Goal: Task Accomplishment & Management: Manage account settings

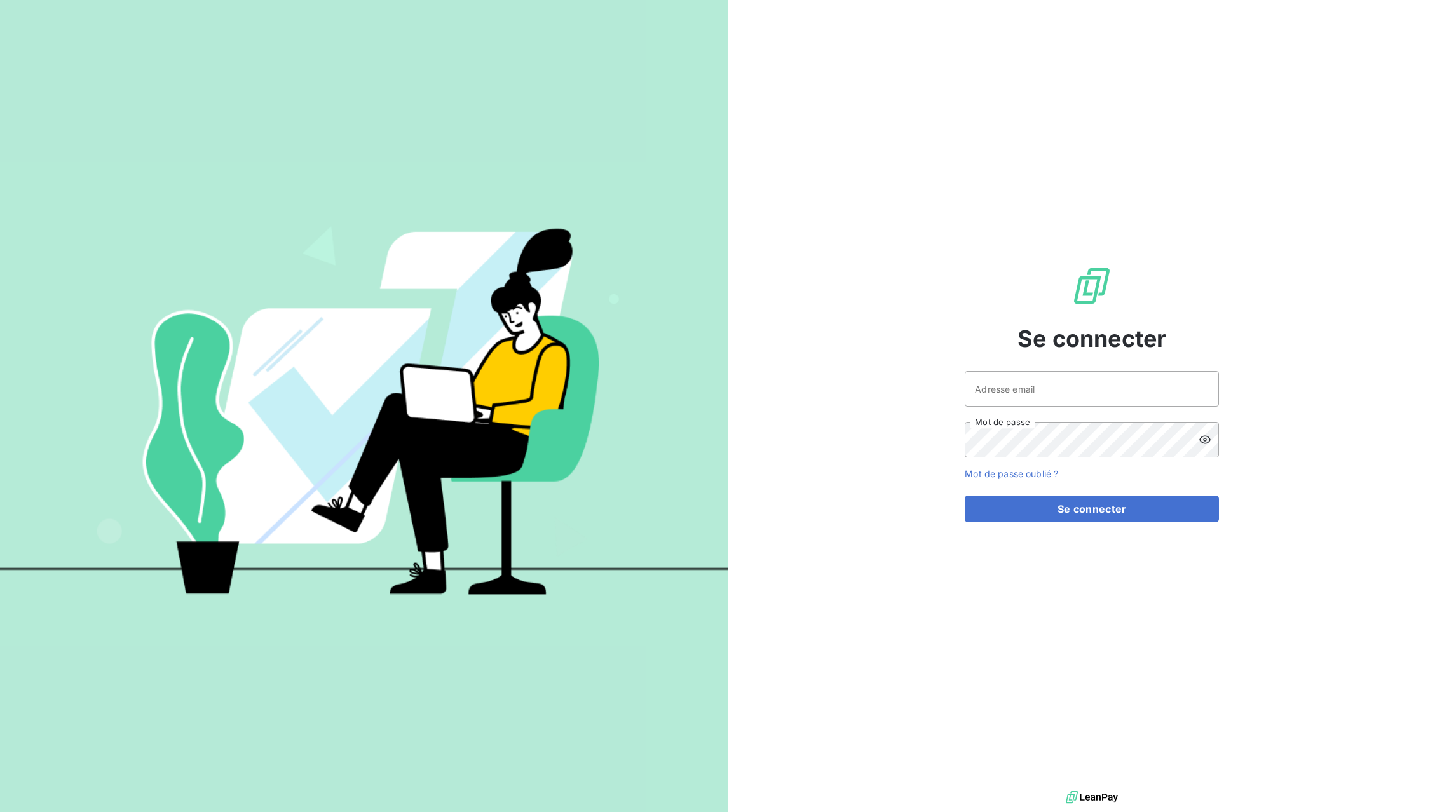
click at [0, 811] on div at bounding box center [0, 812] width 0 height 0
type input "[EMAIL_ADDRESS][DOMAIN_NAME]"
click at [1083, 508] on button "Se connecter" at bounding box center [1092, 508] width 254 height 27
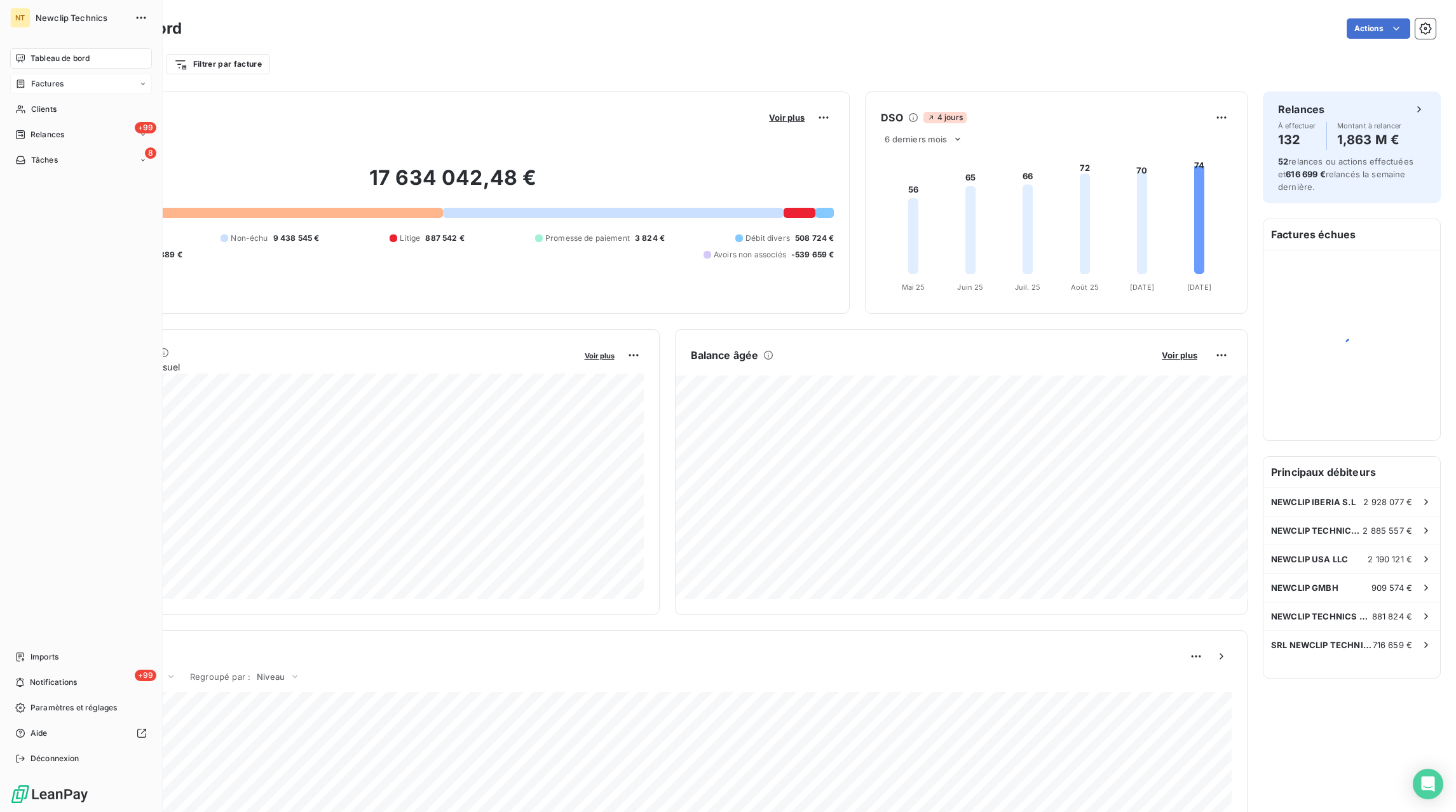
click at [27, 87] on div "Factures" at bounding box center [39, 84] width 49 height 12
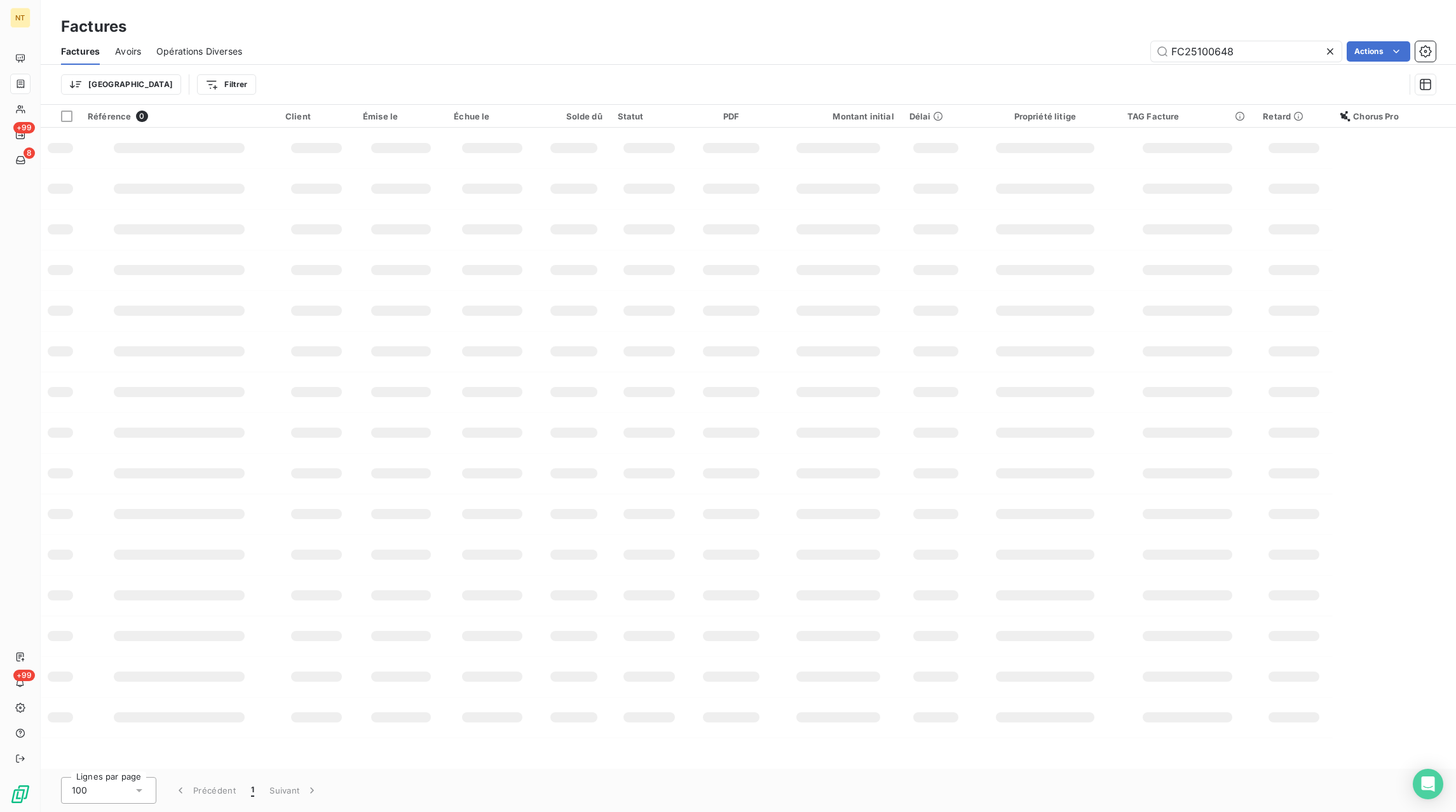
click at [1333, 54] on icon at bounding box center [1331, 52] width 13 height 13
click at [1321, 53] on input "text" at bounding box center [1246, 51] width 191 height 20
paste input "FC25100648"
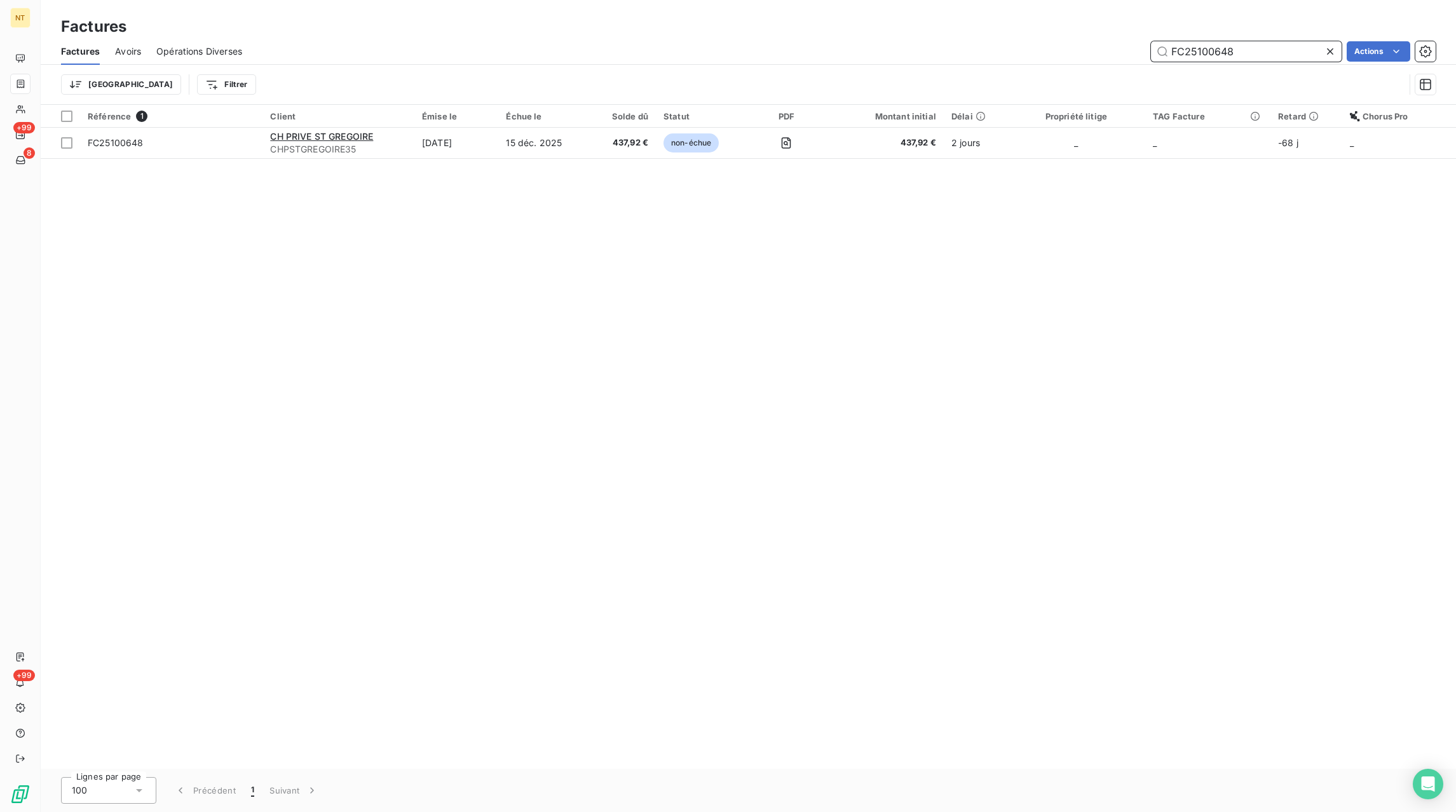
type input "FC25100648"
click at [505, 144] on td "15 déc. 2025" at bounding box center [543, 143] width 91 height 30
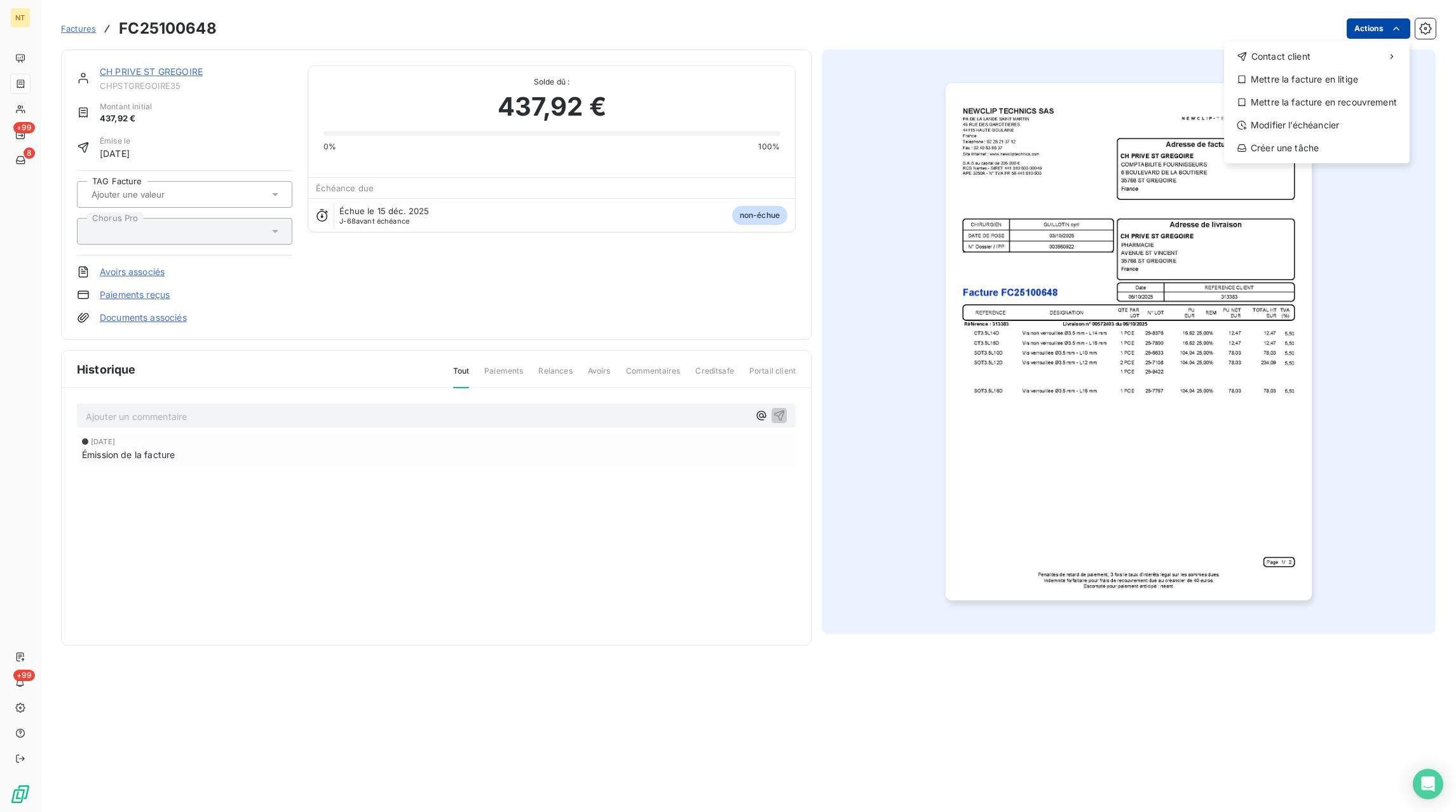
click at [1364, 30] on html "NT +99 8 +99 Factures FC25100648 Actions Contact client Mettre la facture en li…" at bounding box center [728, 406] width 1456 height 812
click at [1321, 79] on div "Mettre la facture en litige" at bounding box center [1316, 79] width 175 height 20
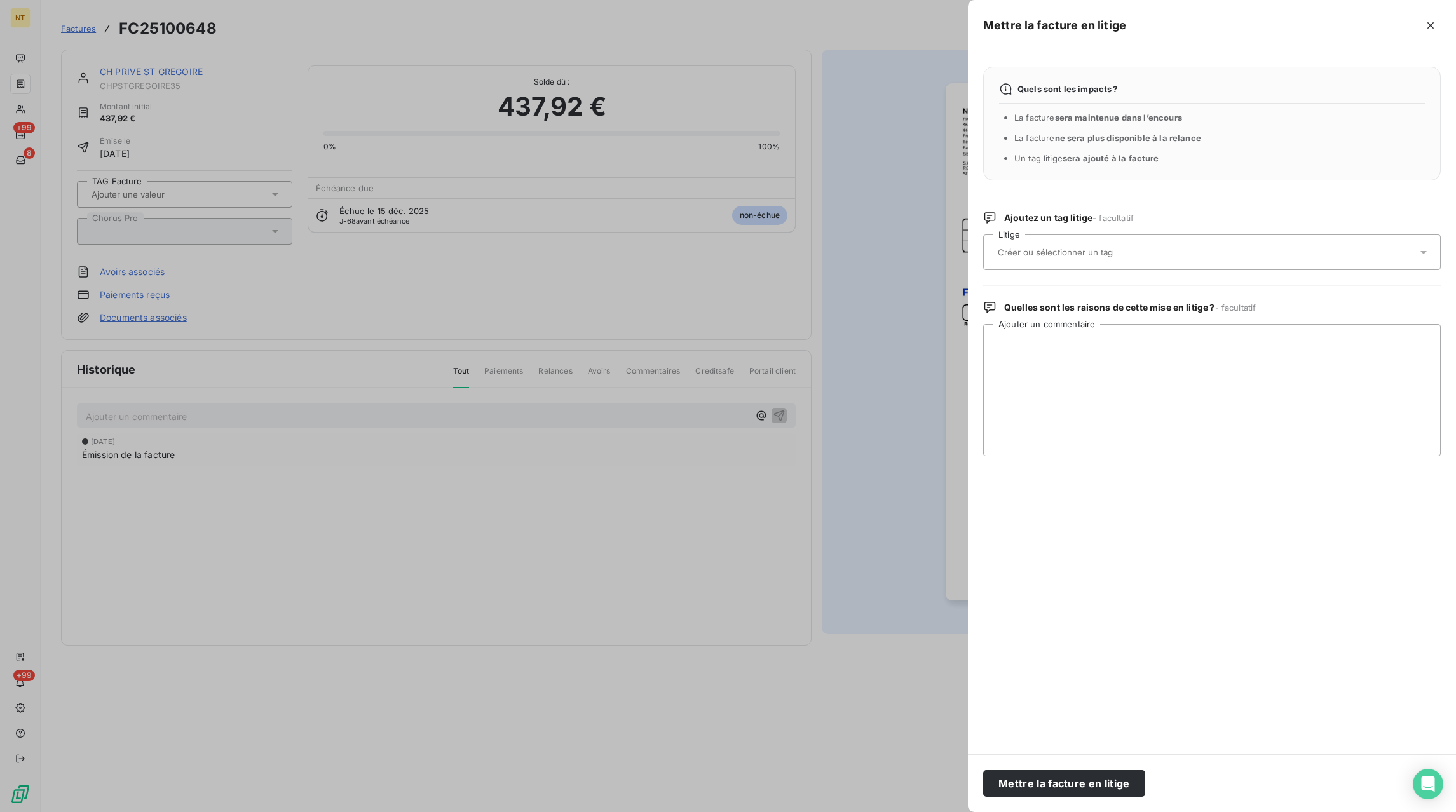
click at [1107, 250] on input "text" at bounding box center [1089, 252] width 185 height 12
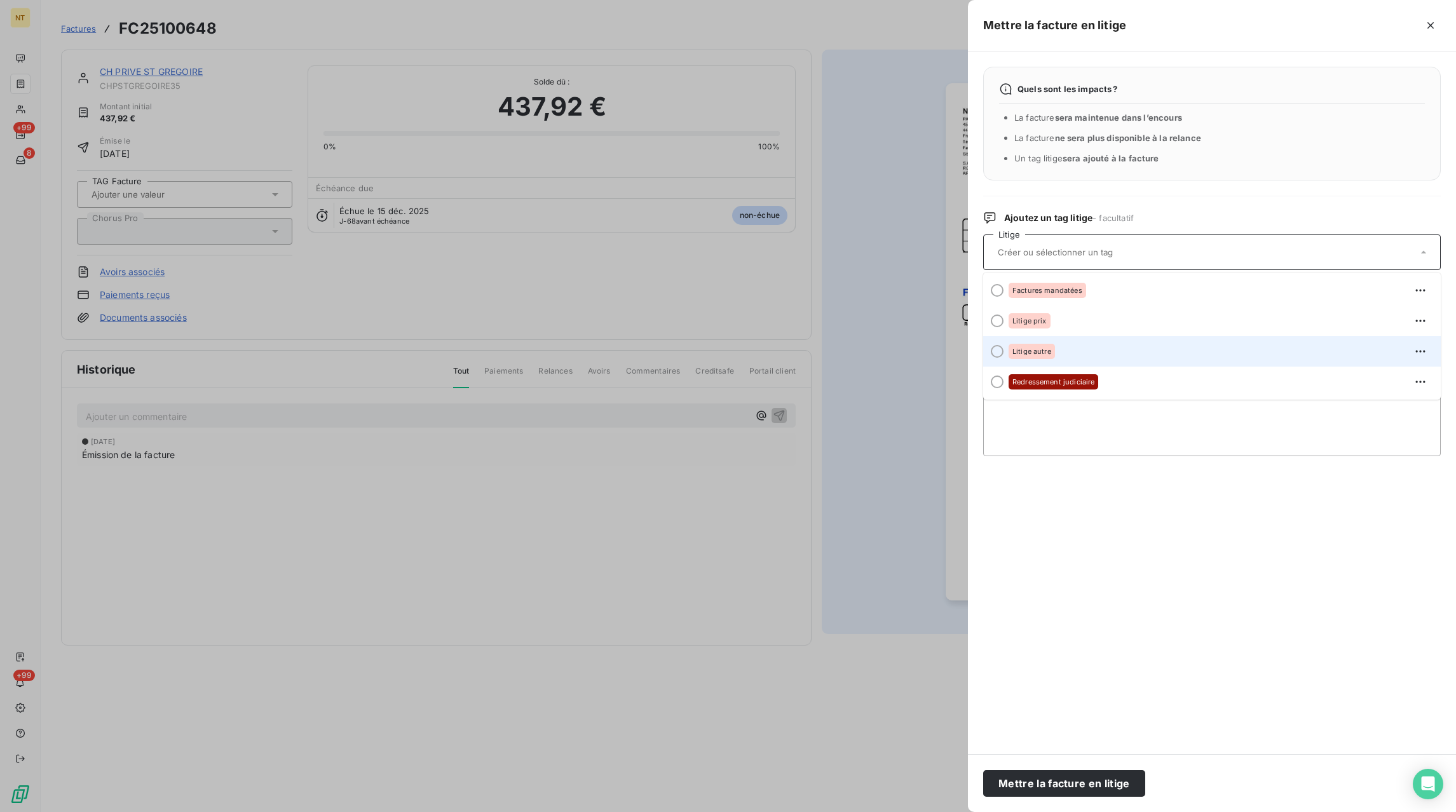
click at [1024, 352] on span "Litige autre" at bounding box center [1032, 351] width 39 height 8
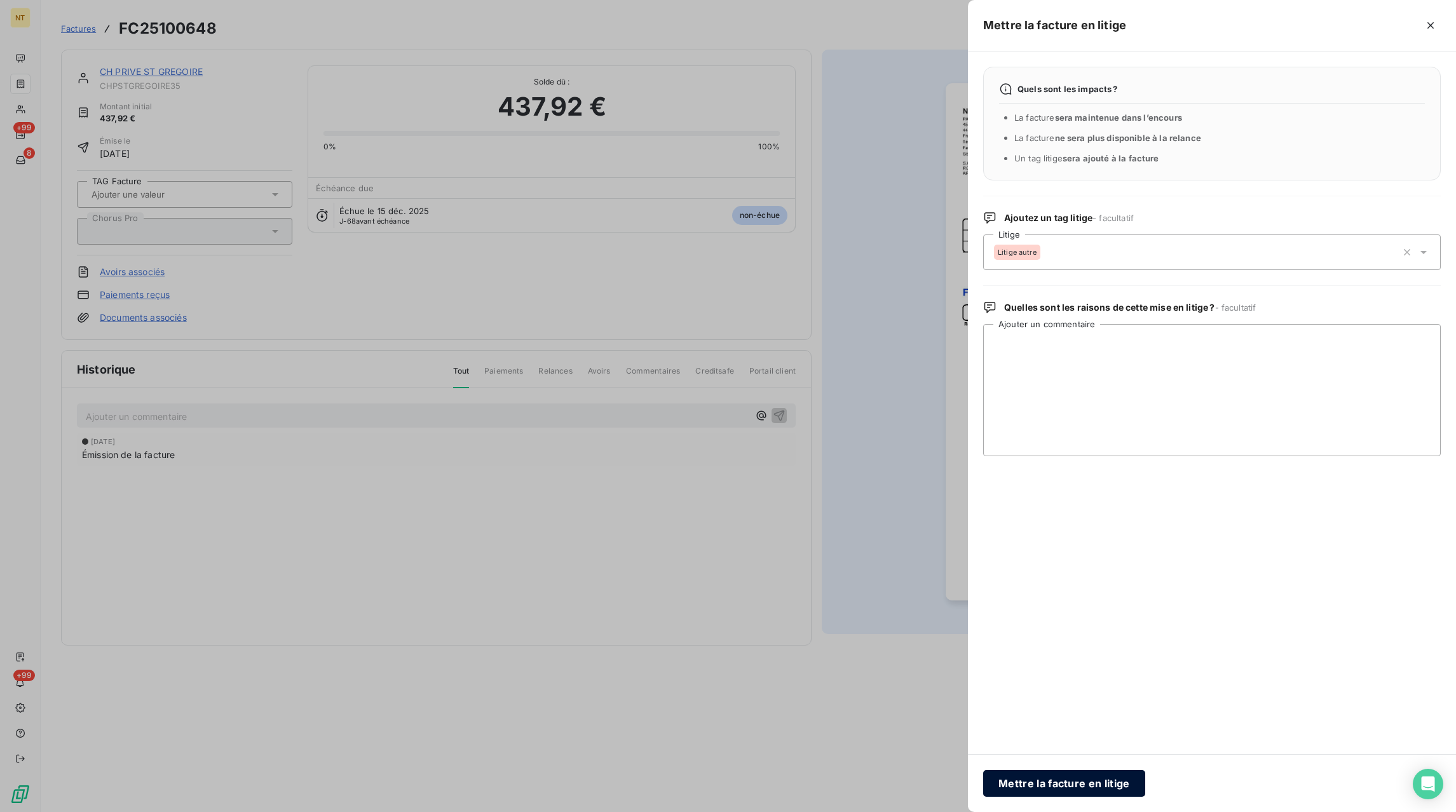
click at [1066, 789] on button "Mettre la facture en litige" at bounding box center [1064, 783] width 162 height 27
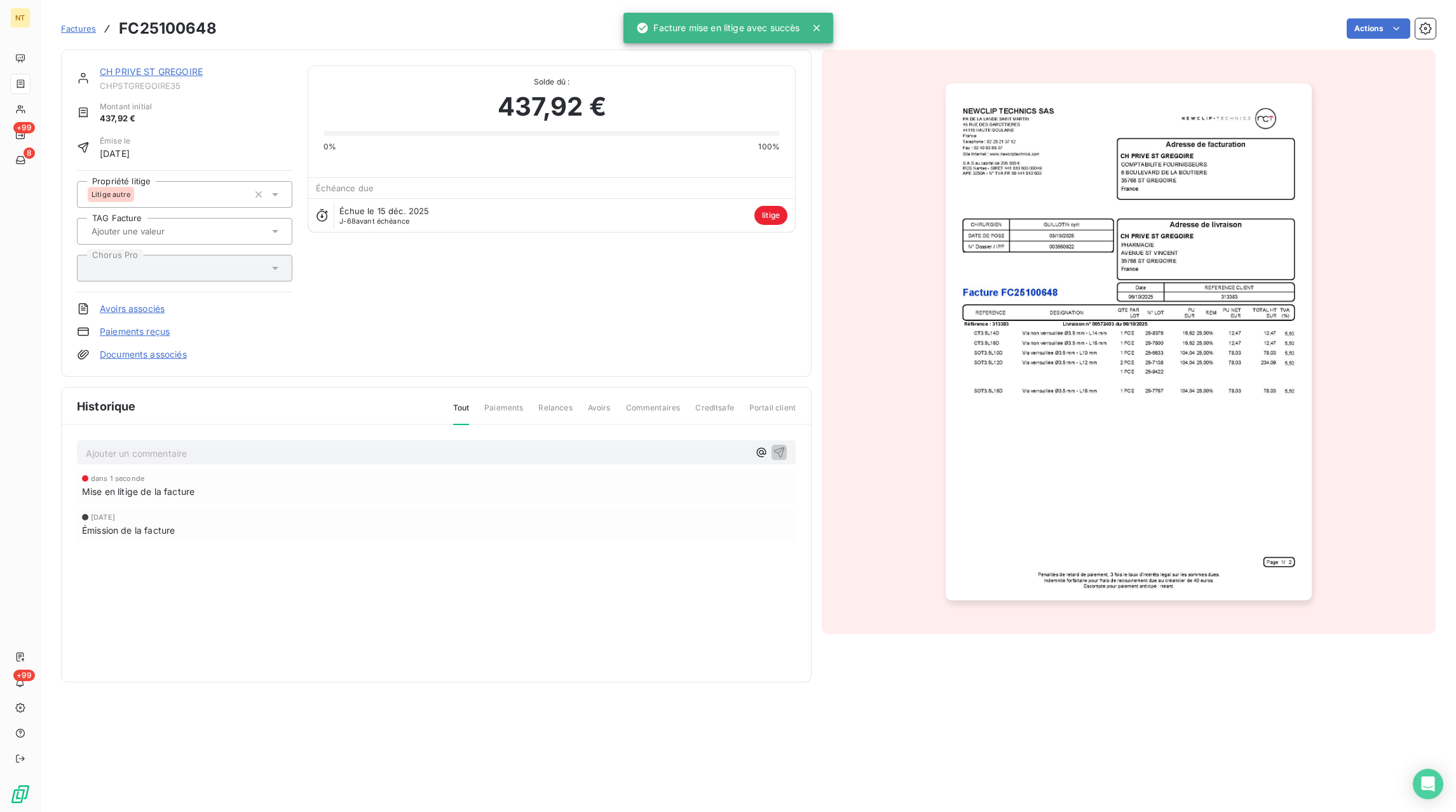
click at [129, 448] on p "Ajouter un commentaire ﻿" at bounding box center [417, 453] width 663 height 16
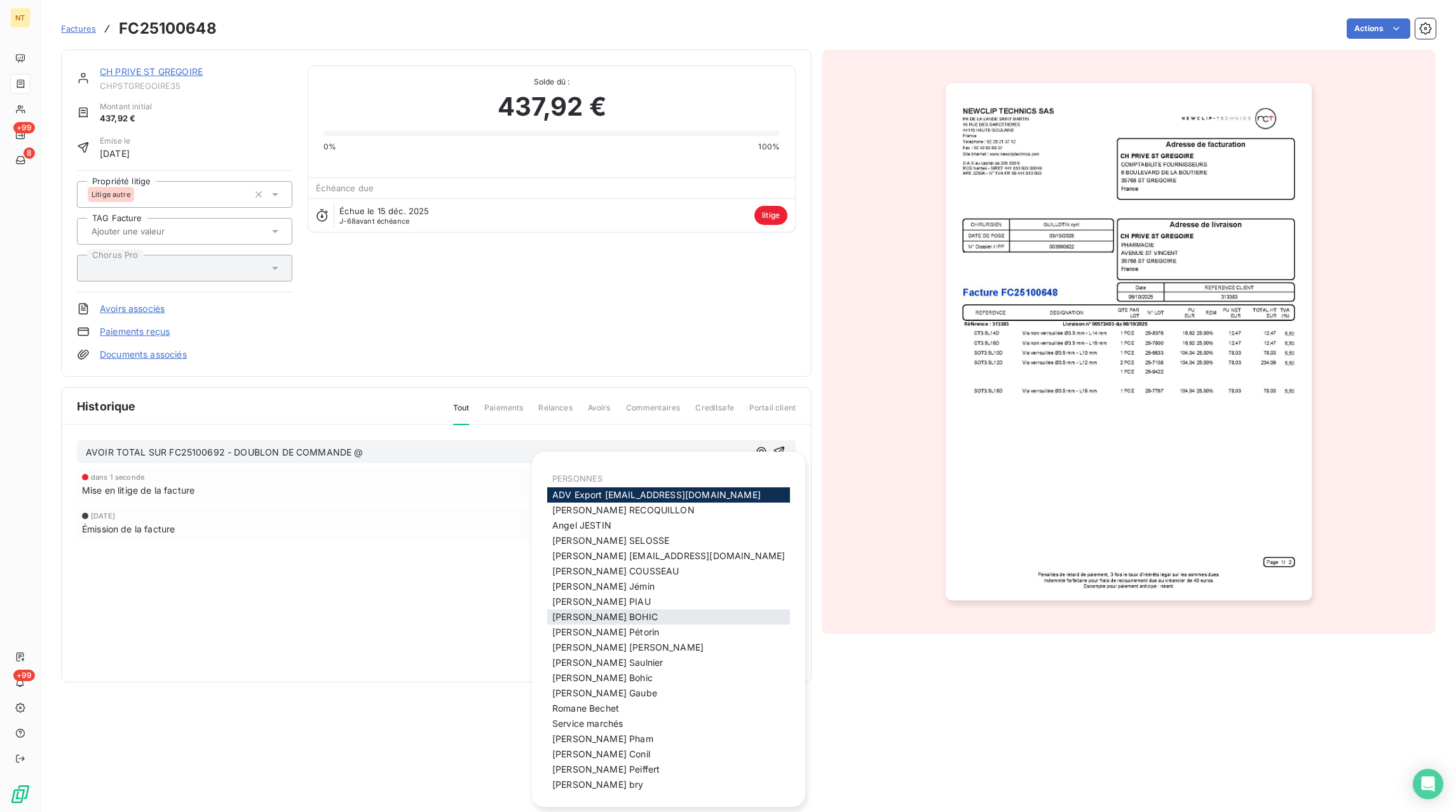
click at [641, 613] on div "[PERSON_NAME]" at bounding box center [668, 617] width 243 height 16
click at [581, 617] on span "[PERSON_NAME]" at bounding box center [605, 616] width 105 height 11
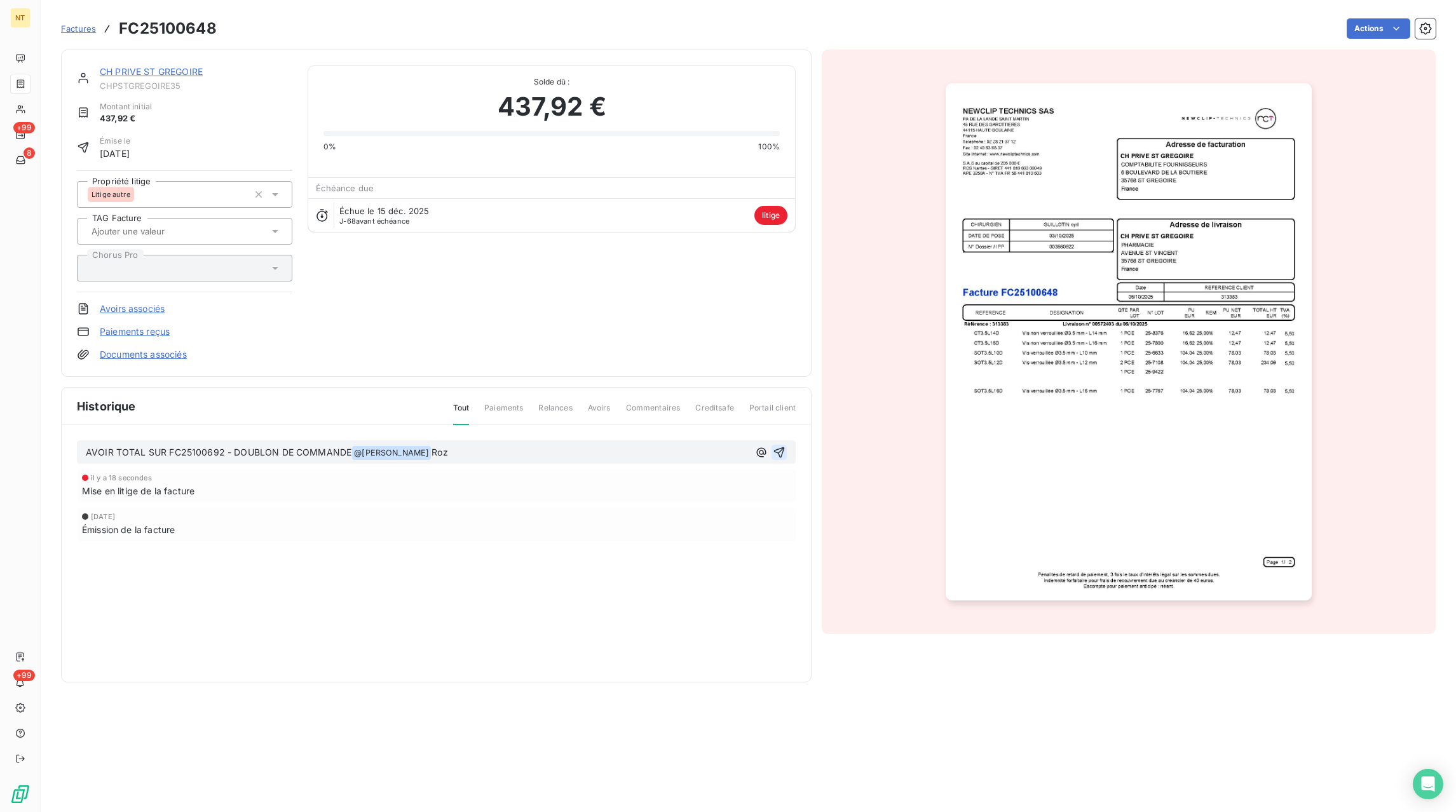
click at [784, 451] on icon "button" at bounding box center [779, 453] width 13 height 13
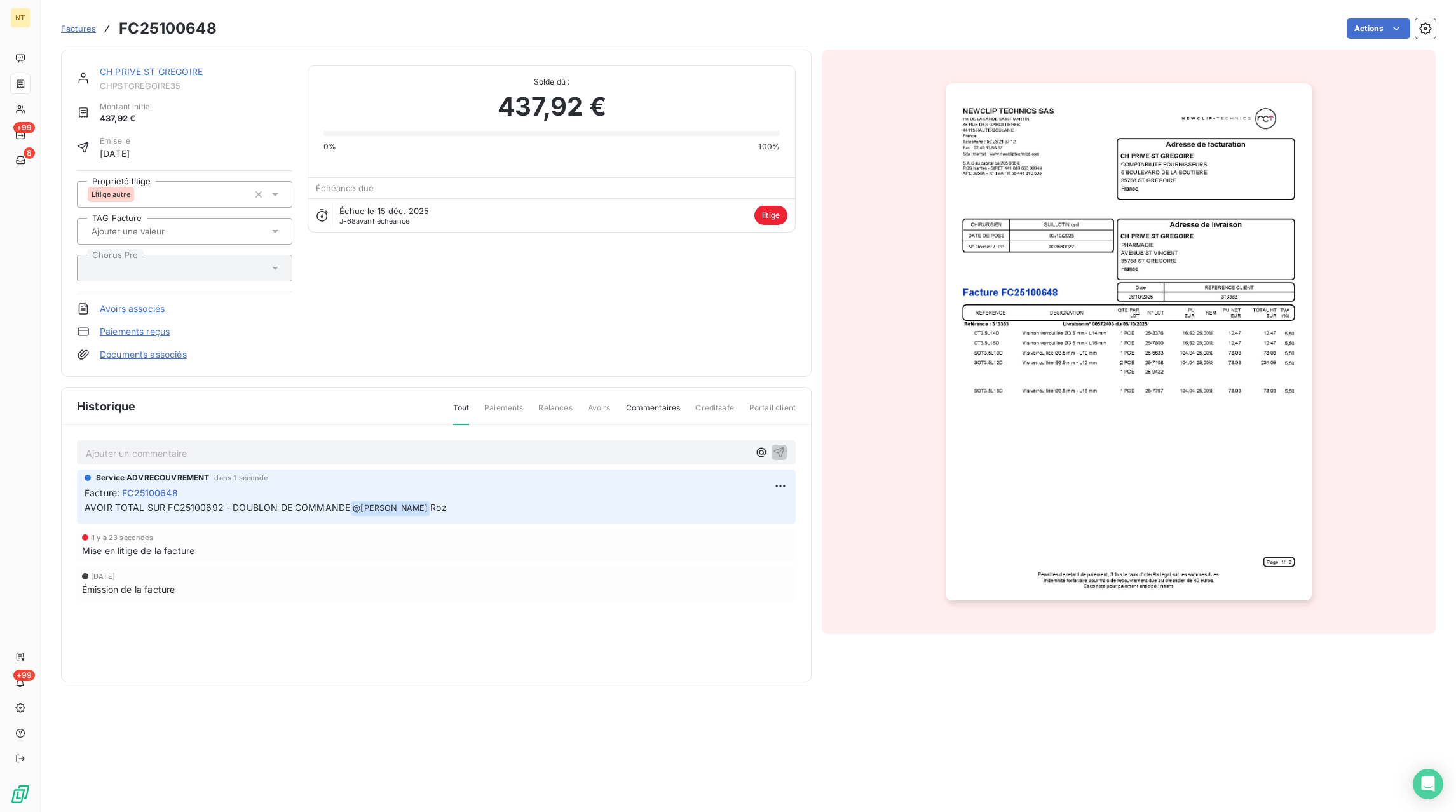
click at [83, 28] on span "Factures" at bounding box center [78, 28] width 35 height 10
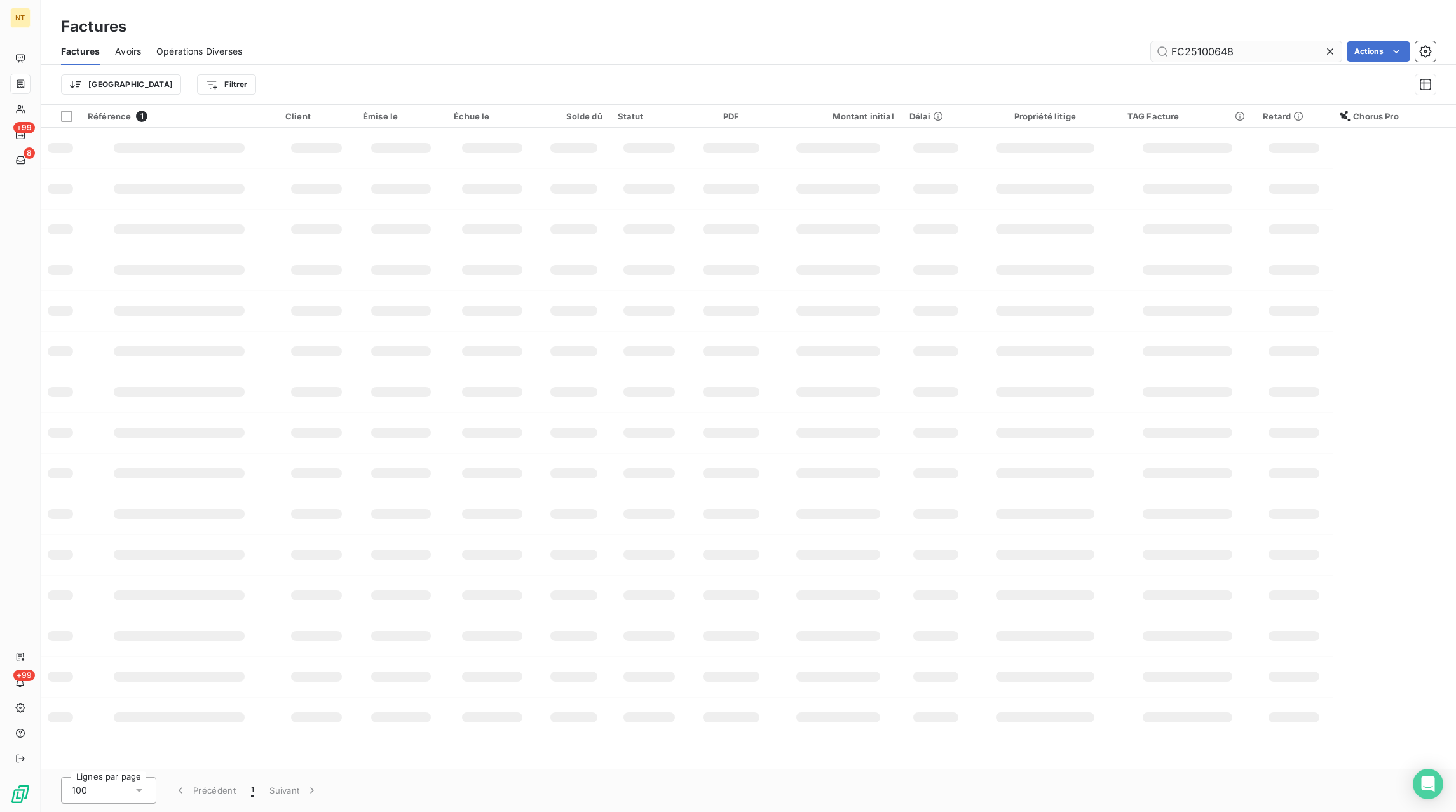
click at [1323, 54] on input "FC25100648" at bounding box center [1246, 51] width 191 height 20
click at [1327, 54] on icon at bounding box center [1331, 52] width 6 height 6
click at [1290, 56] on input "text" at bounding box center [1246, 51] width 191 height 20
paste input "FC25100649"
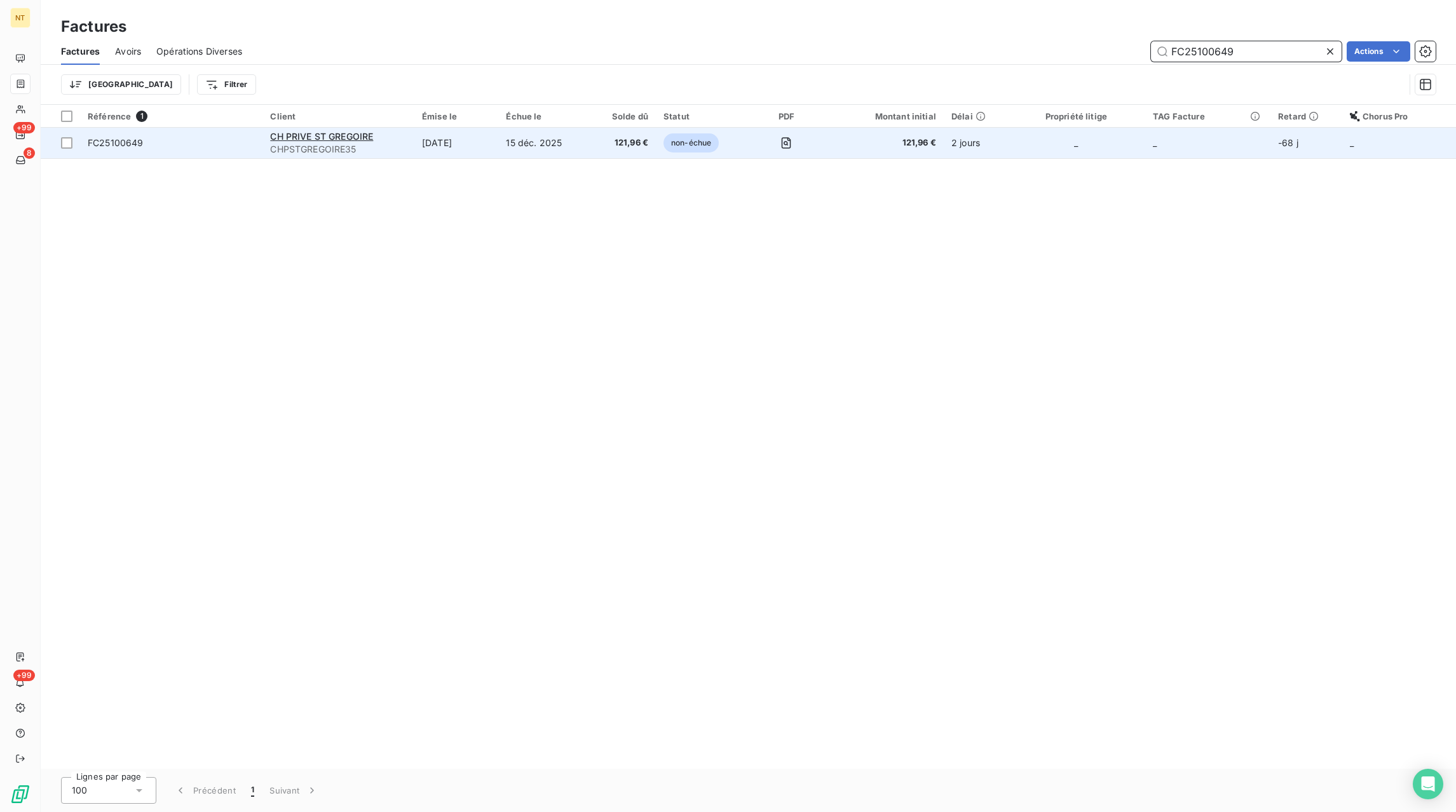
type input "FC25100649"
click at [628, 149] on td "121,96 €" at bounding box center [623, 143] width 66 height 30
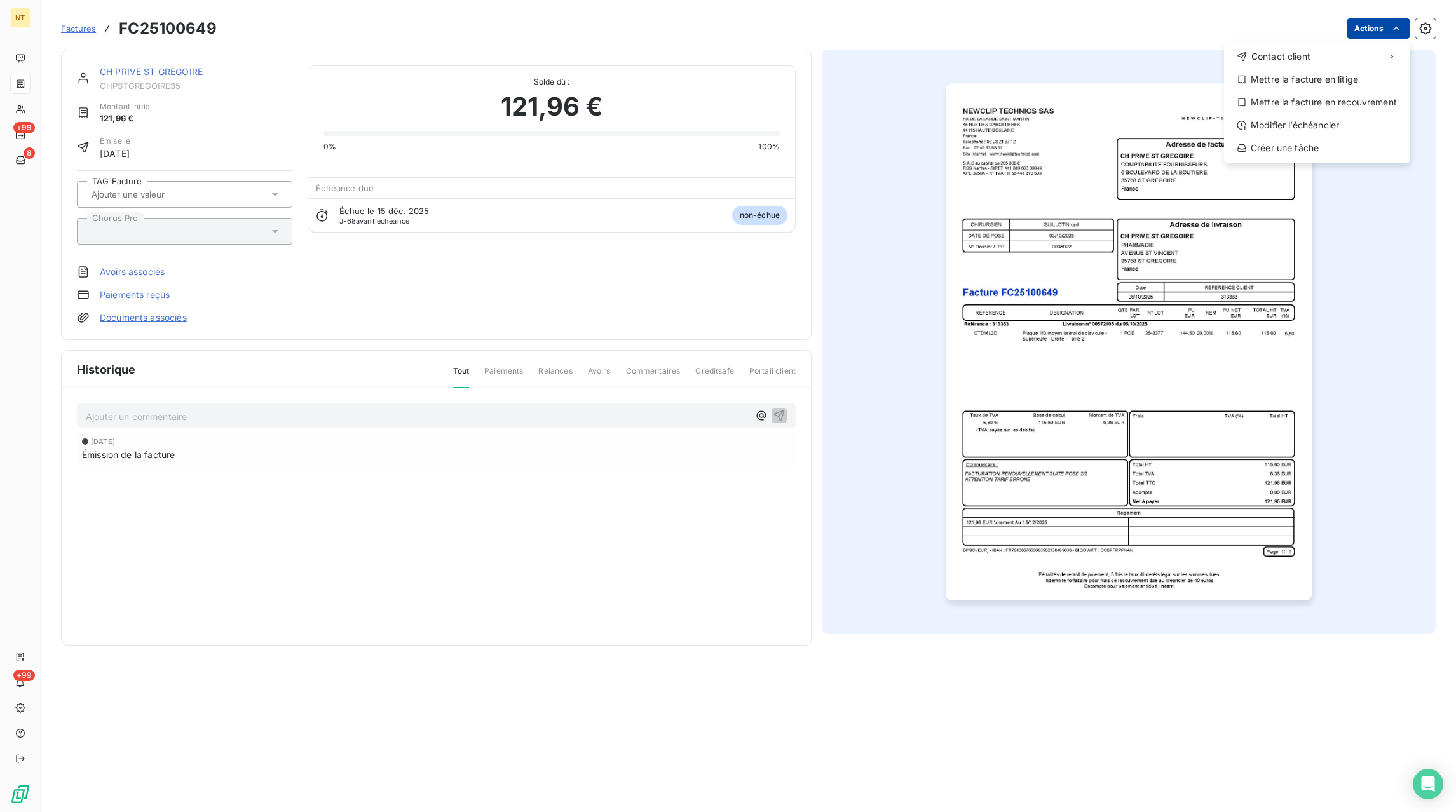
click at [1384, 34] on html "NT +99 8 +99 Factures FC25100649 Actions Contact client Mettre la facture en li…" at bounding box center [728, 406] width 1456 height 812
click at [1343, 87] on div "Mettre la facture en litige" at bounding box center [1316, 79] width 175 height 20
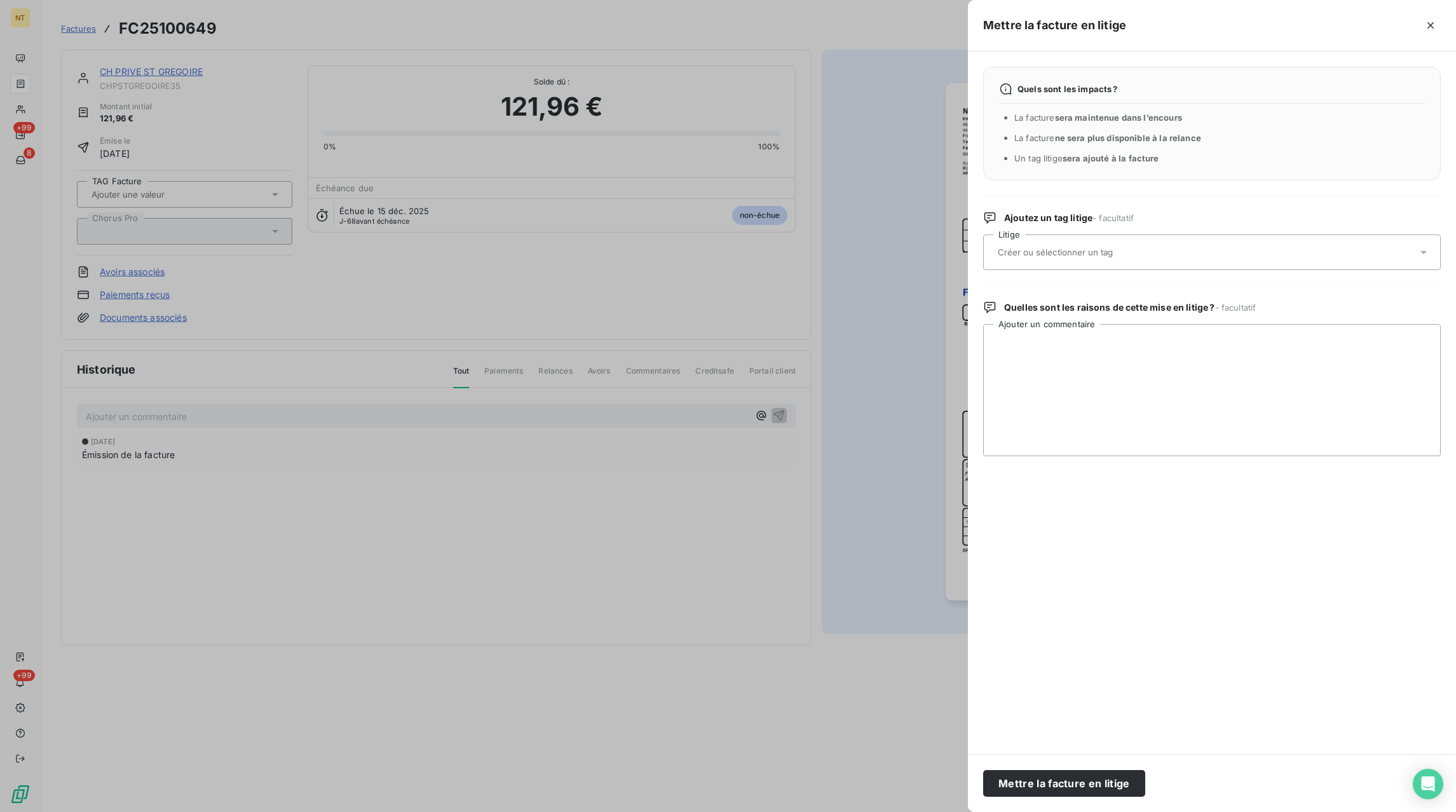
click at [1055, 253] on input "text" at bounding box center [1089, 252] width 185 height 12
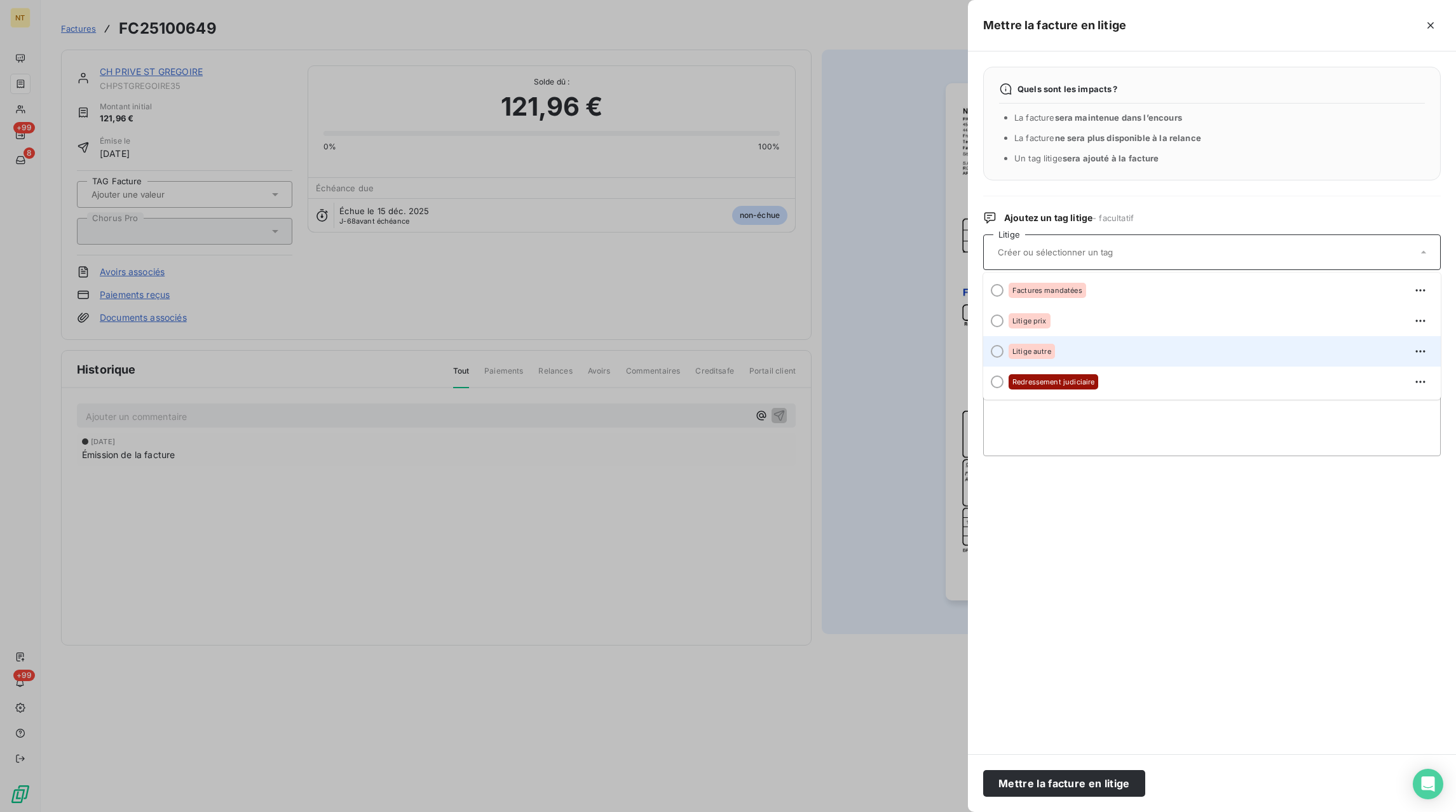
click at [1041, 358] on div "Litige autre" at bounding box center [1032, 352] width 47 height 16
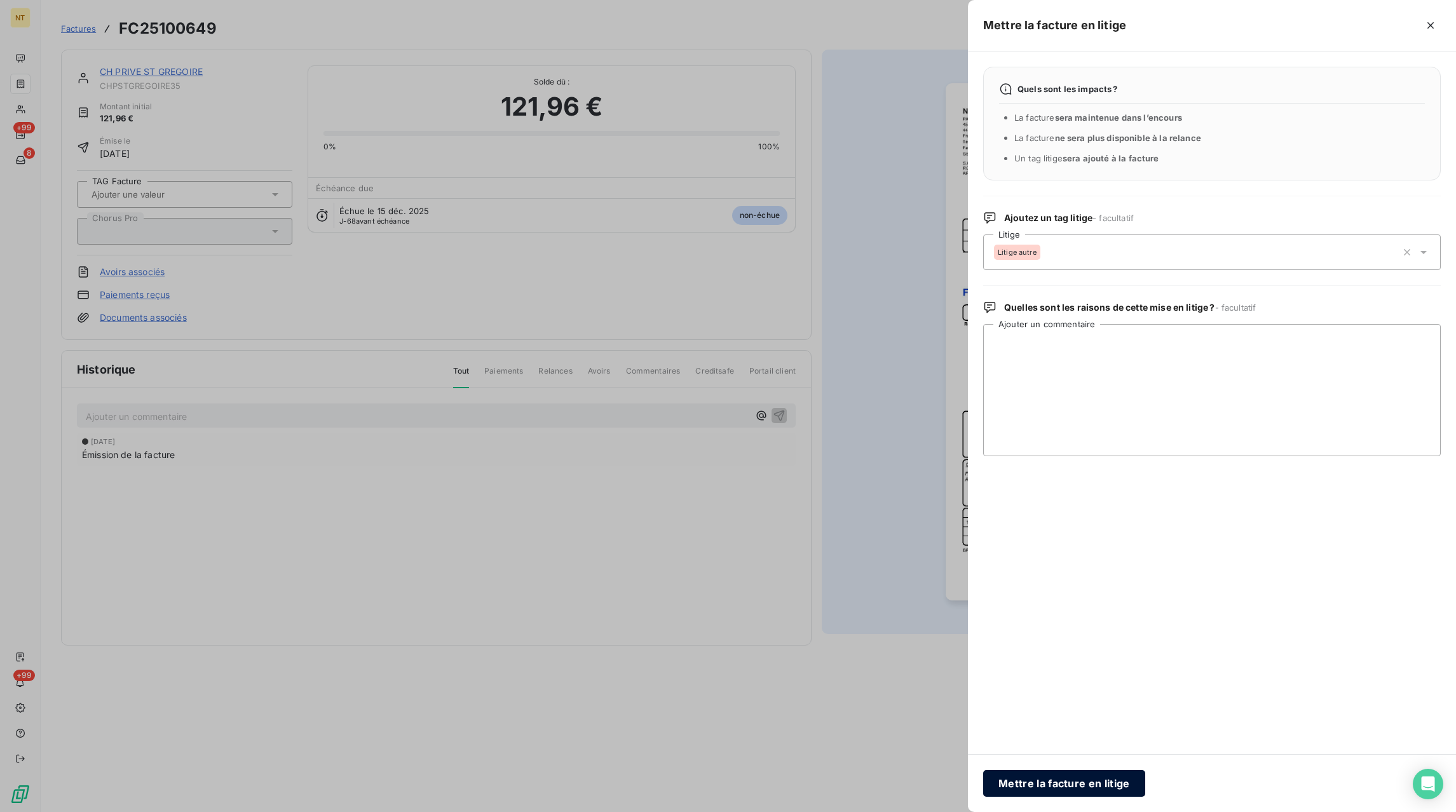
click at [1052, 789] on button "Mettre la facture en litige" at bounding box center [1064, 783] width 162 height 27
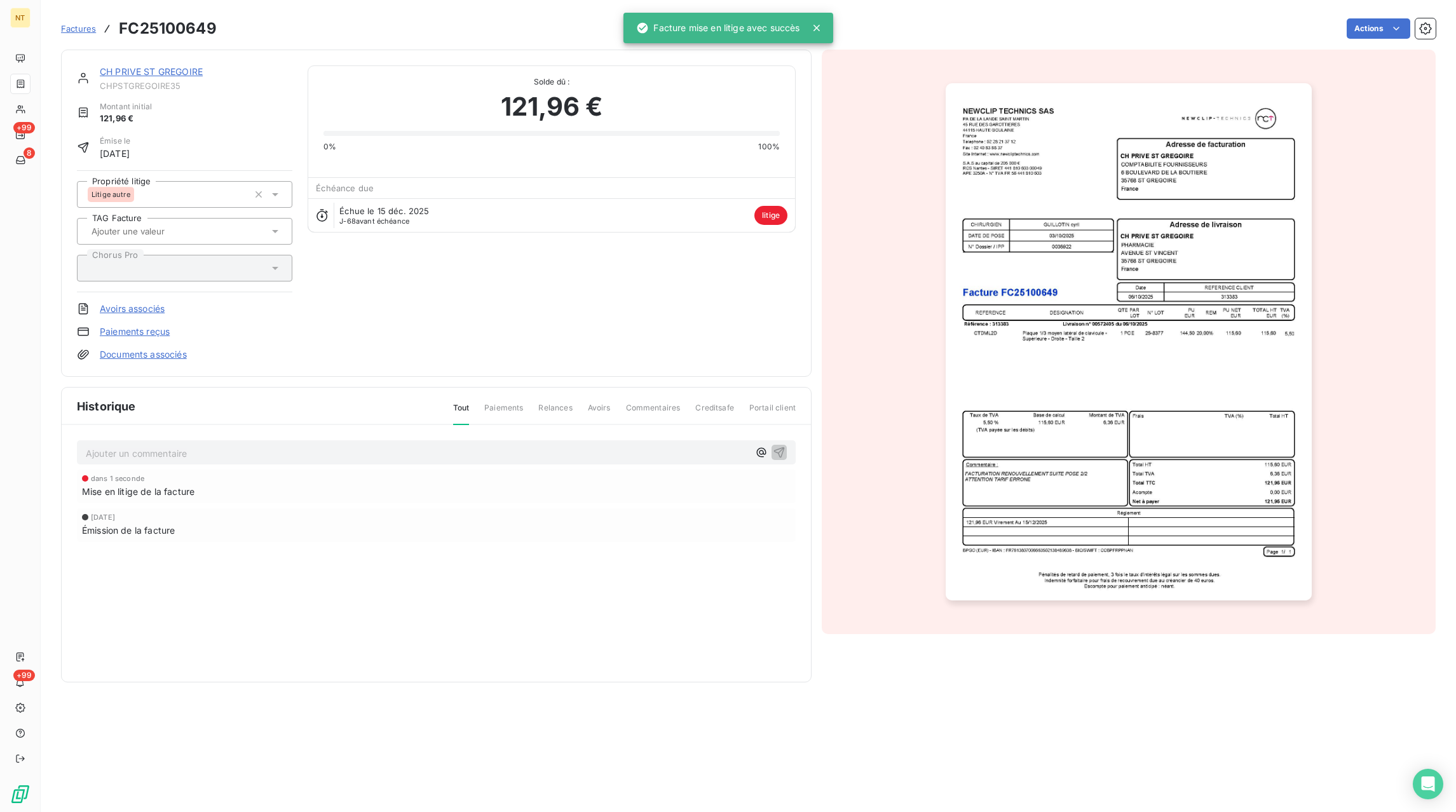
click at [129, 453] on p "Ajouter un commentaire ﻿" at bounding box center [417, 453] width 663 height 16
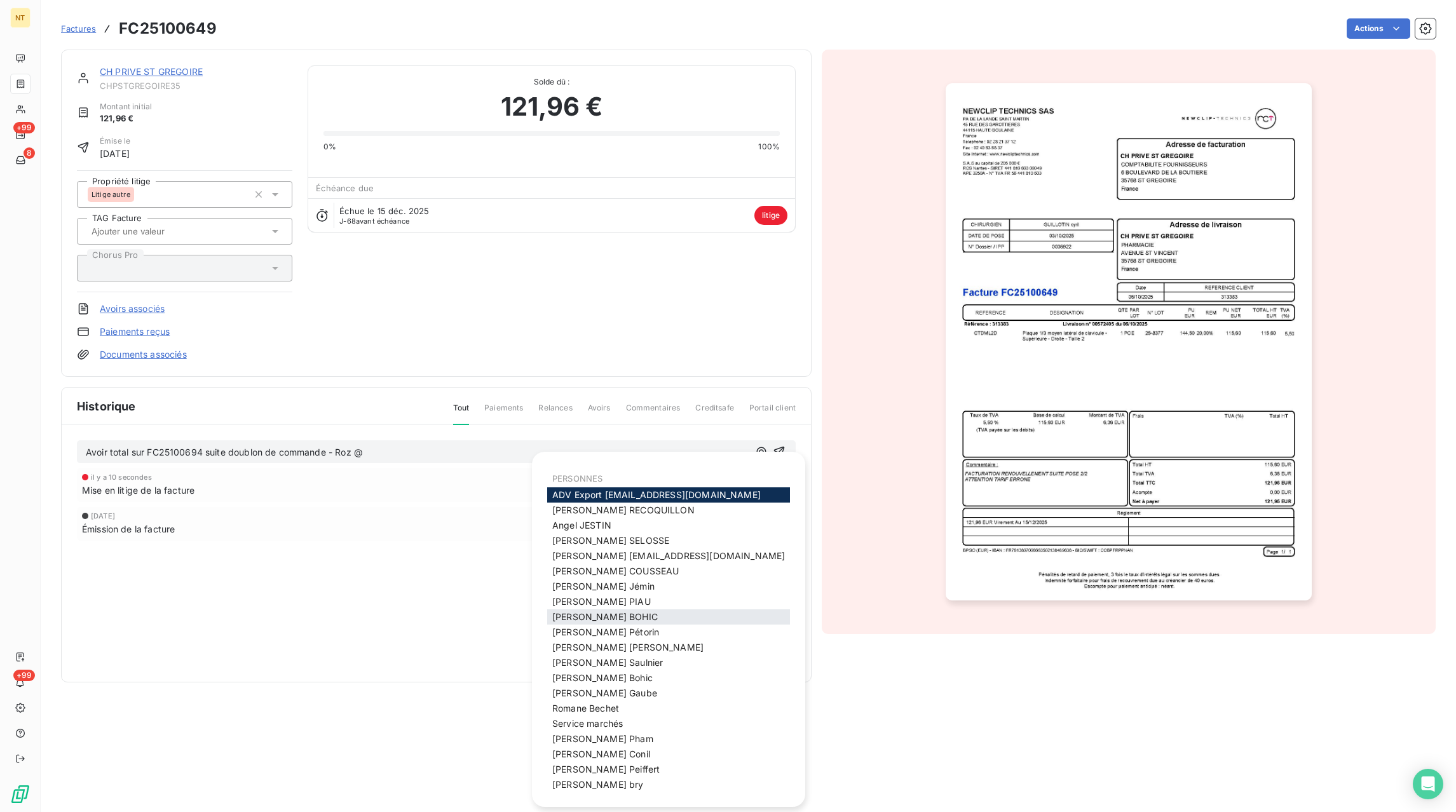
click at [590, 617] on span "[PERSON_NAME]" at bounding box center [605, 616] width 105 height 11
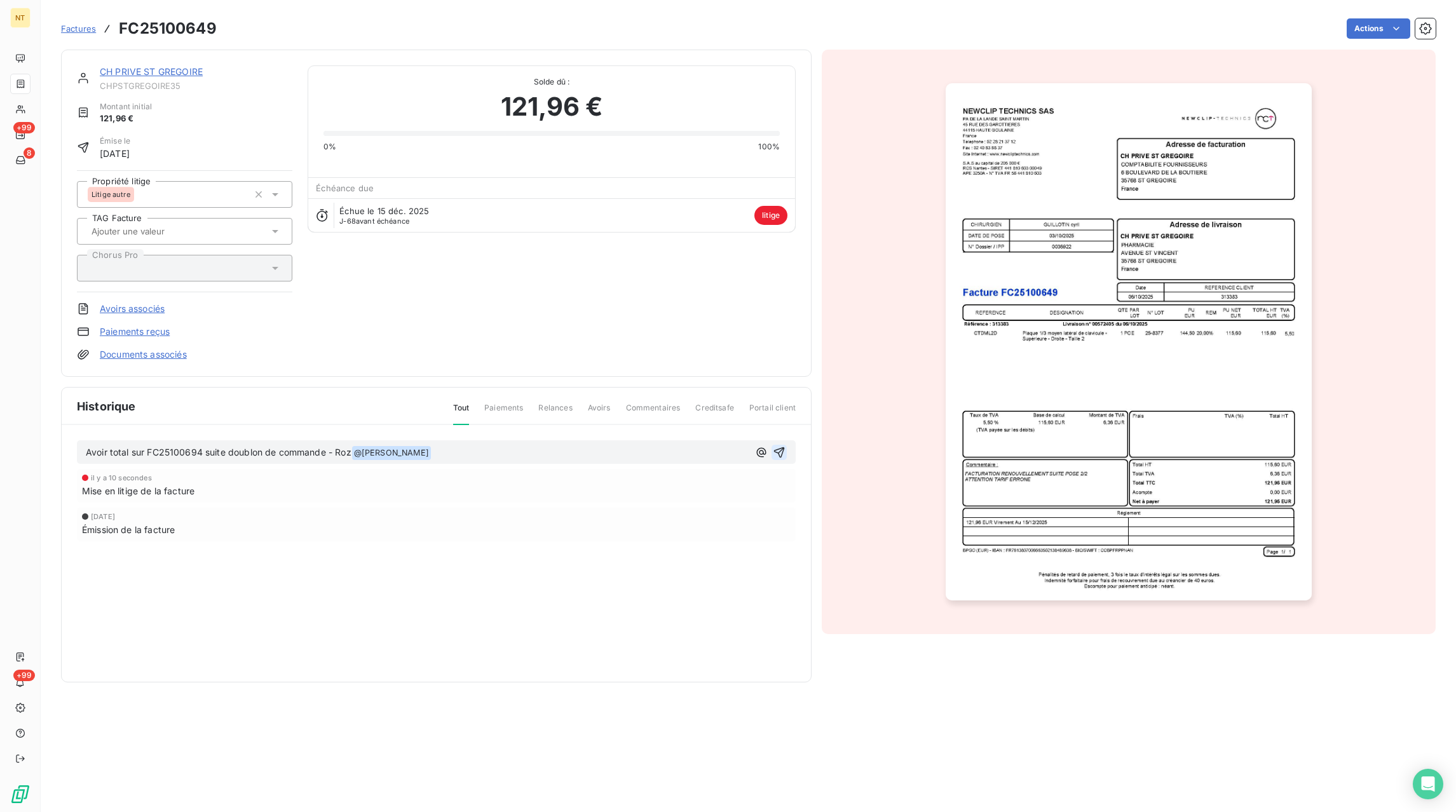
click at [781, 453] on icon "button" at bounding box center [779, 453] width 13 height 13
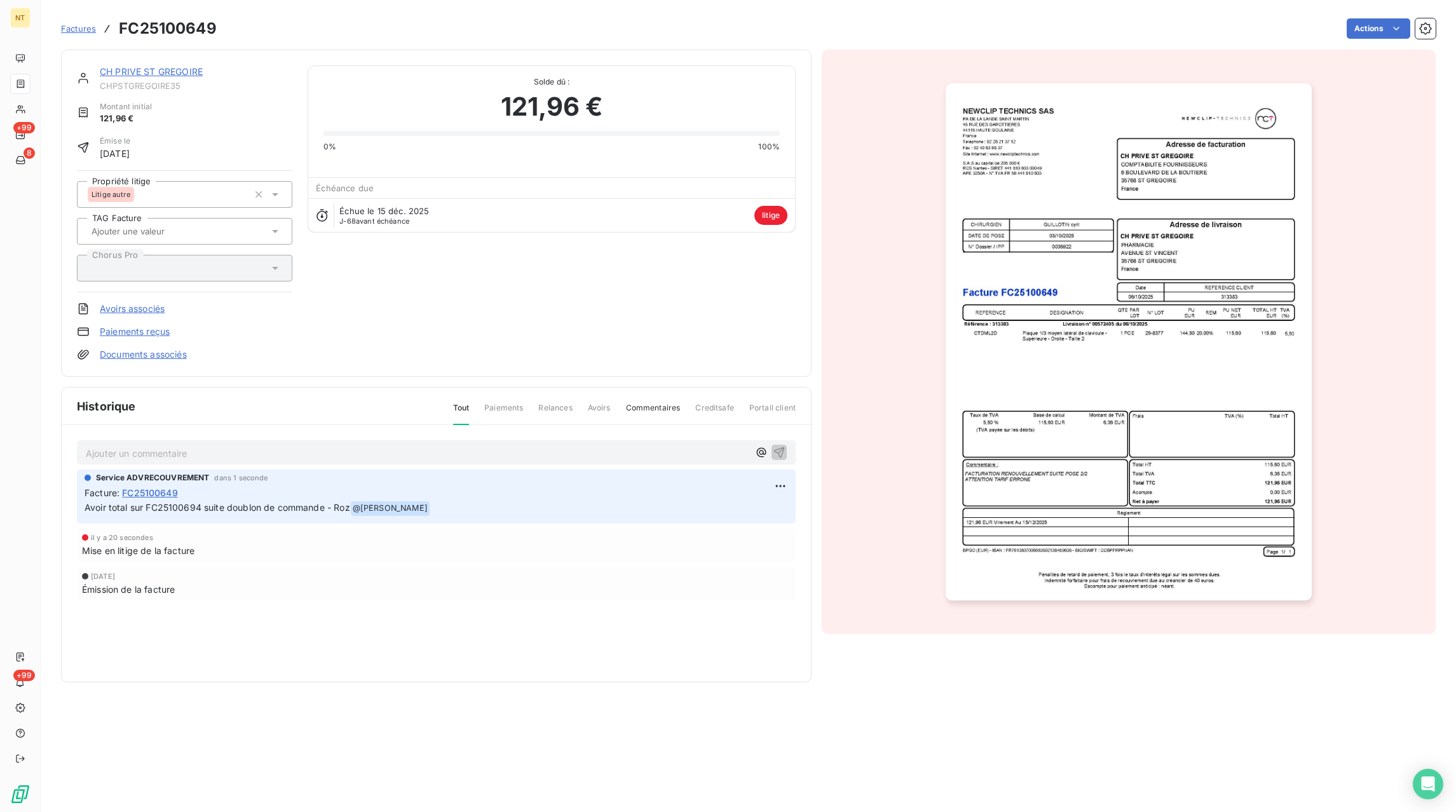
click at [89, 32] on span "Factures" at bounding box center [78, 28] width 35 height 10
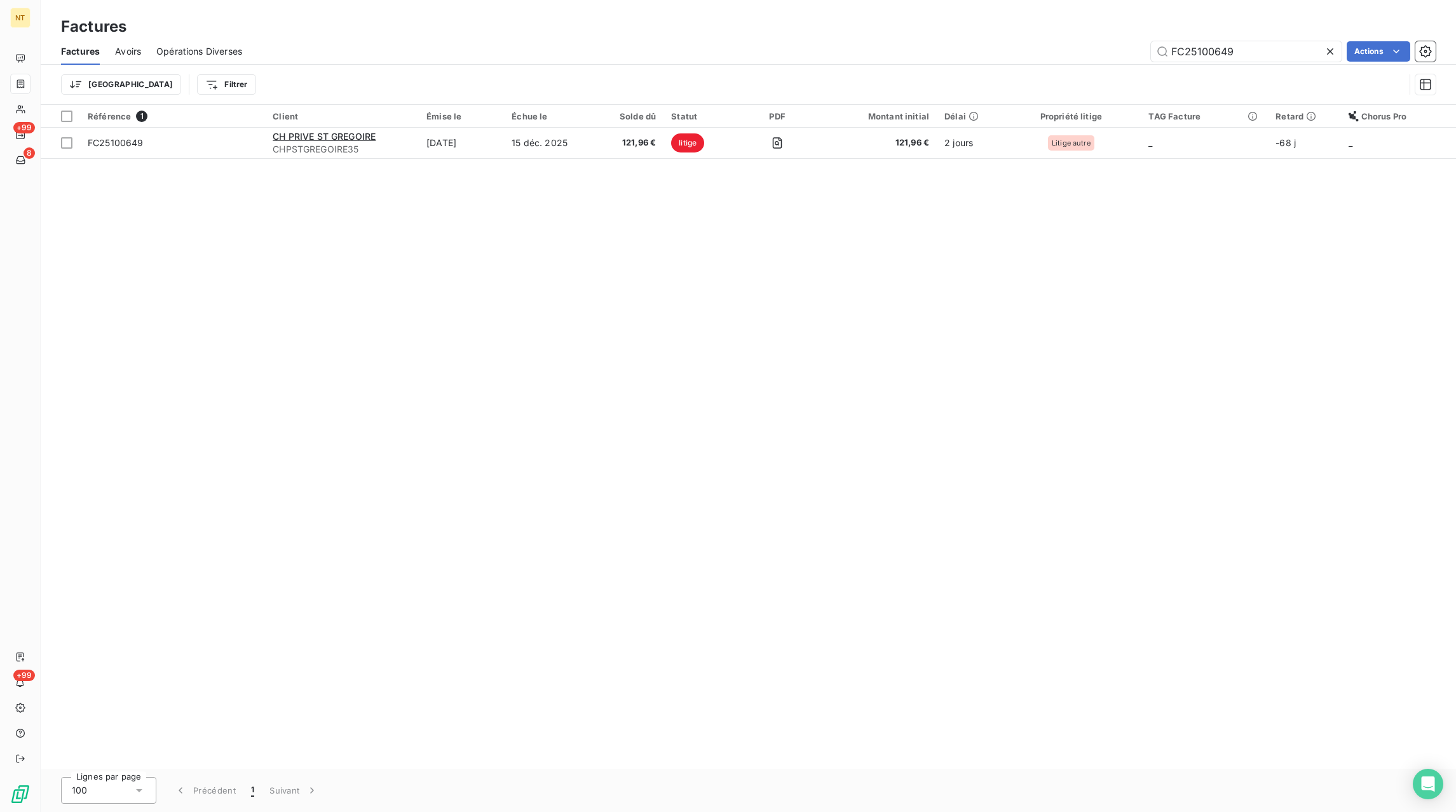
click at [1334, 53] on icon at bounding box center [1331, 52] width 13 height 13
click at [1306, 53] on input "text" at bounding box center [1246, 51] width 191 height 20
paste input "FC25100699"
type input "FC25100699"
click at [1331, 49] on icon at bounding box center [1331, 52] width 13 height 13
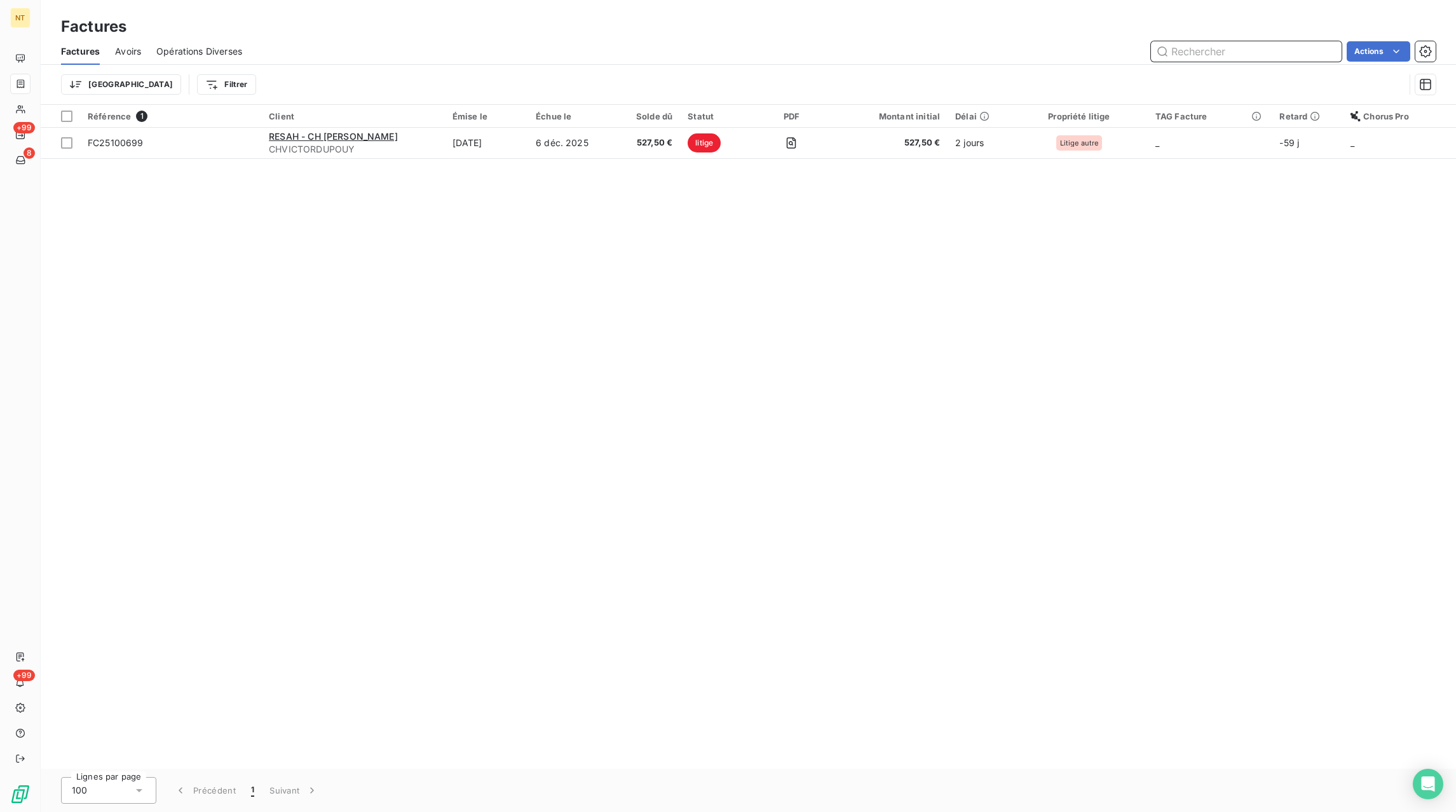
click at [1283, 52] on input "text" at bounding box center [1246, 51] width 191 height 20
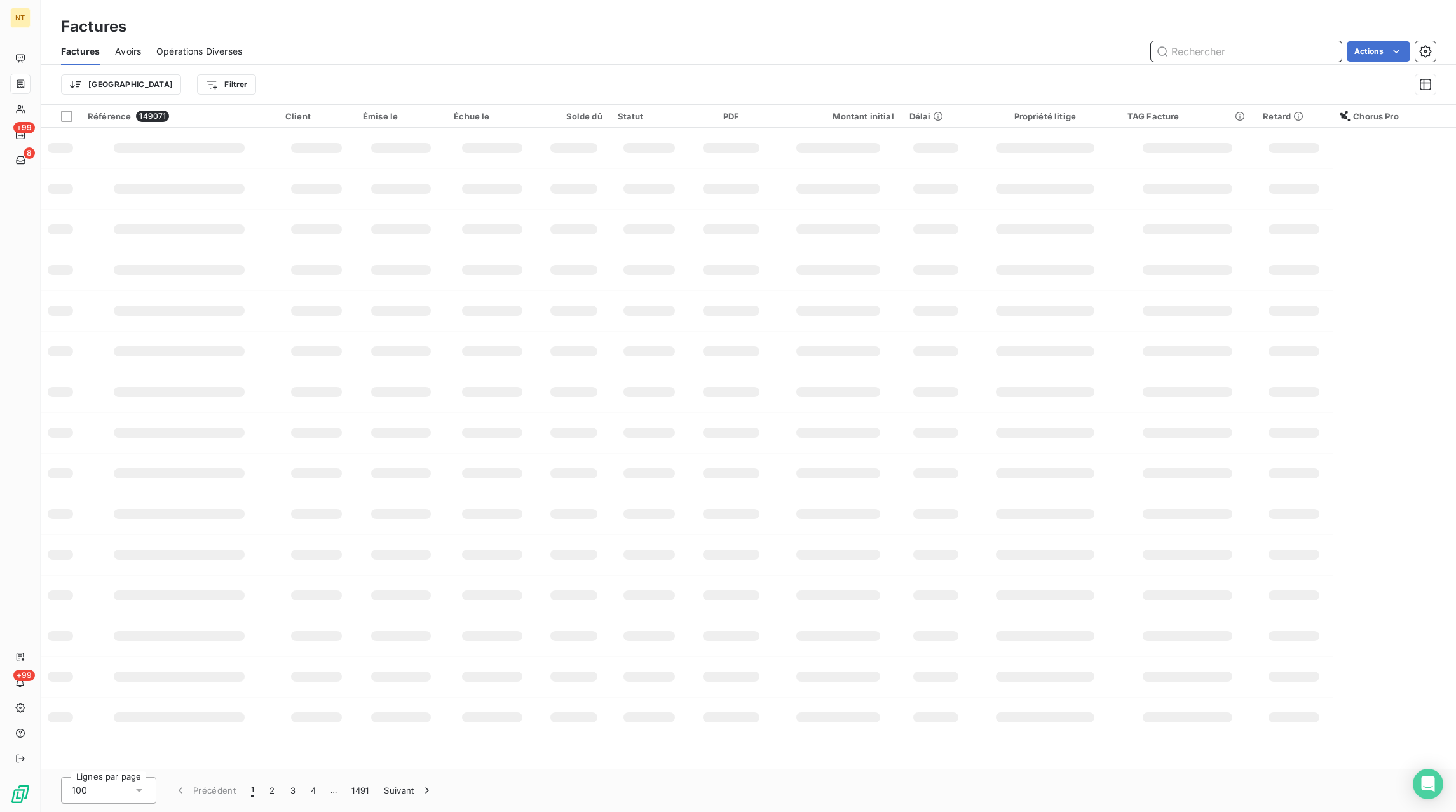
paste input "FC25100804"
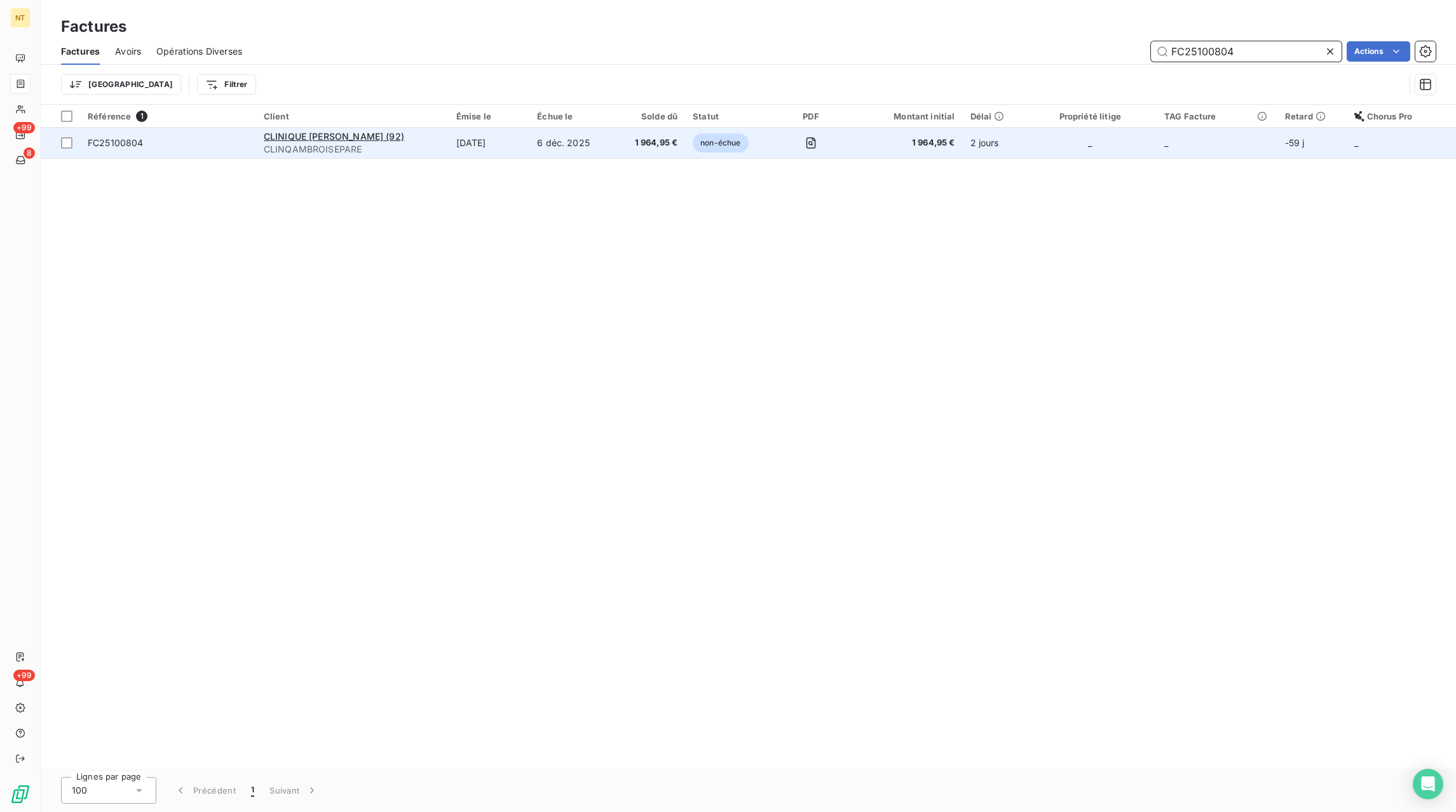
type input "FC25100804"
click at [545, 148] on td "6 déc. 2025" at bounding box center [572, 143] width 84 height 30
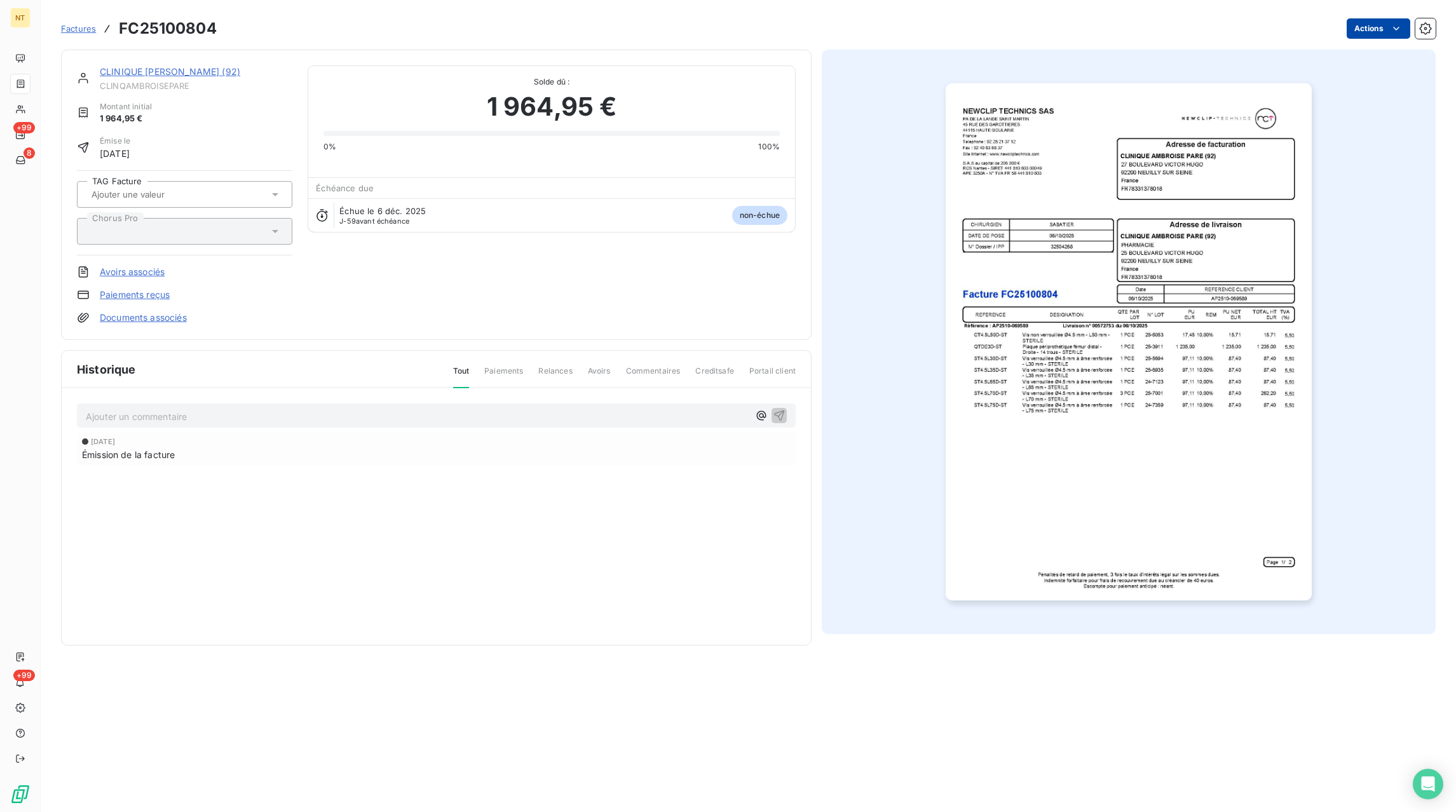
click at [1362, 25] on html "NT +99 8 +99 Factures FC25100804 Actions CLINIQUE [PERSON_NAME] (92) CLINQAMBRO…" at bounding box center [728, 406] width 1456 height 812
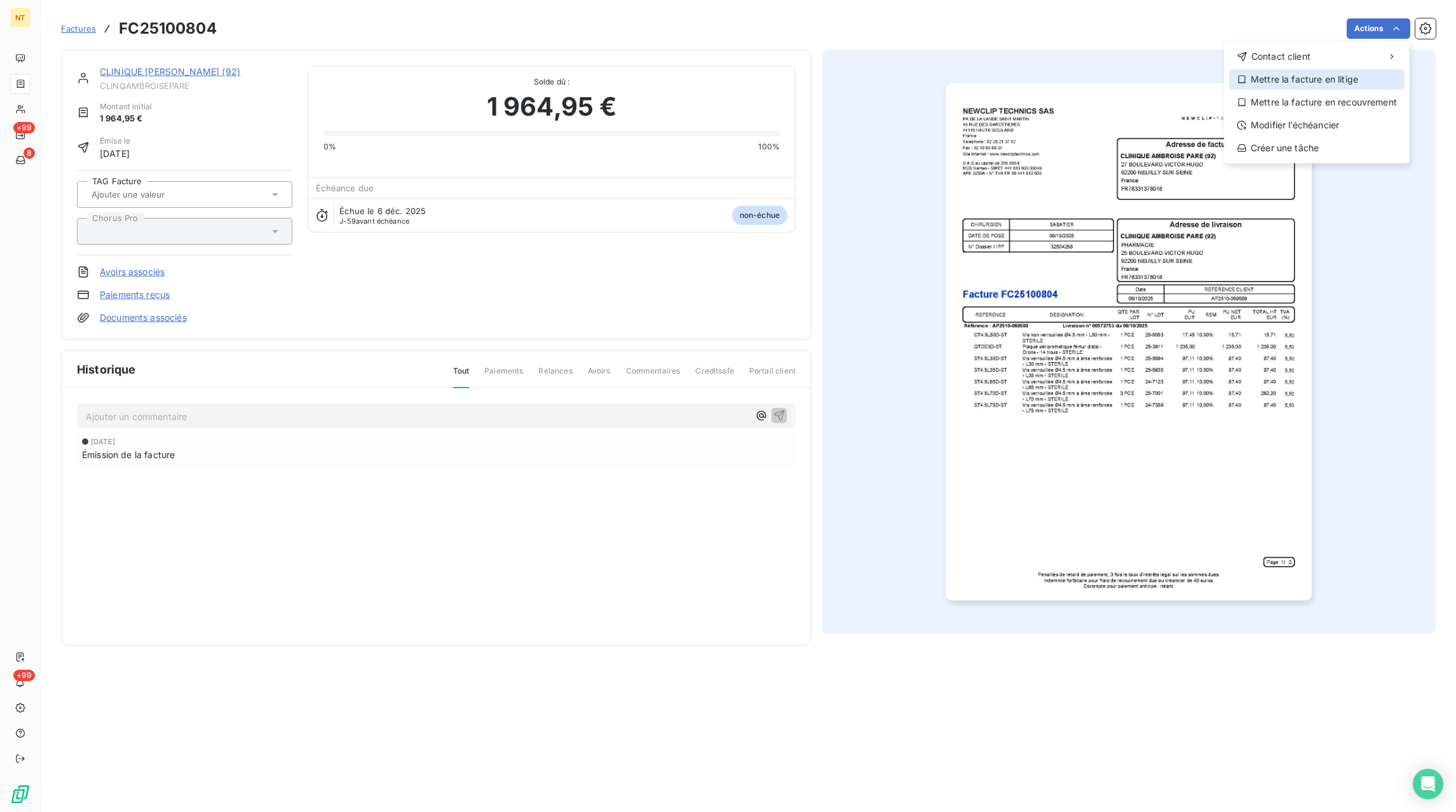
click at [1290, 85] on div "Mettre la facture en litige" at bounding box center [1316, 79] width 175 height 20
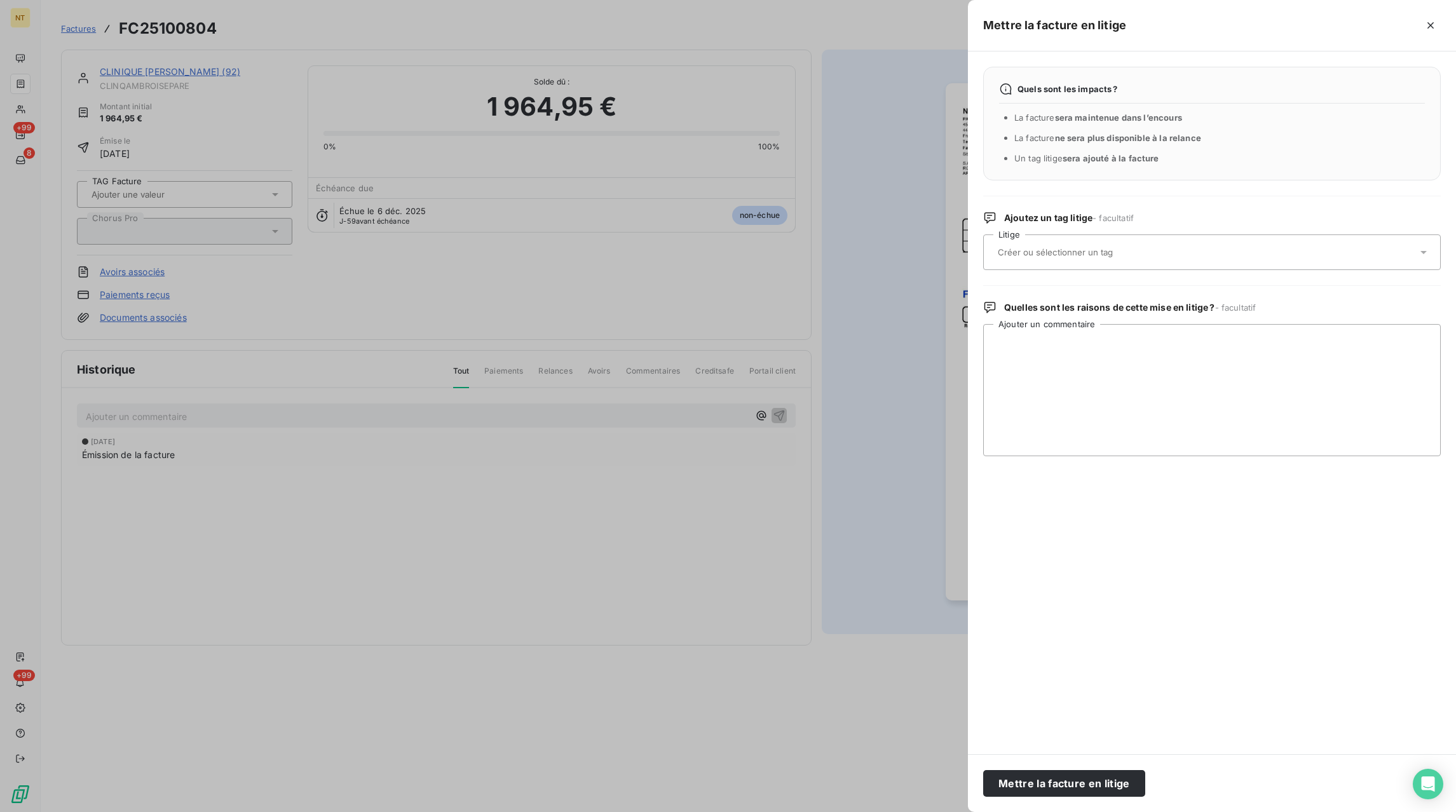
click at [1120, 251] on input "text" at bounding box center [1089, 252] width 185 height 12
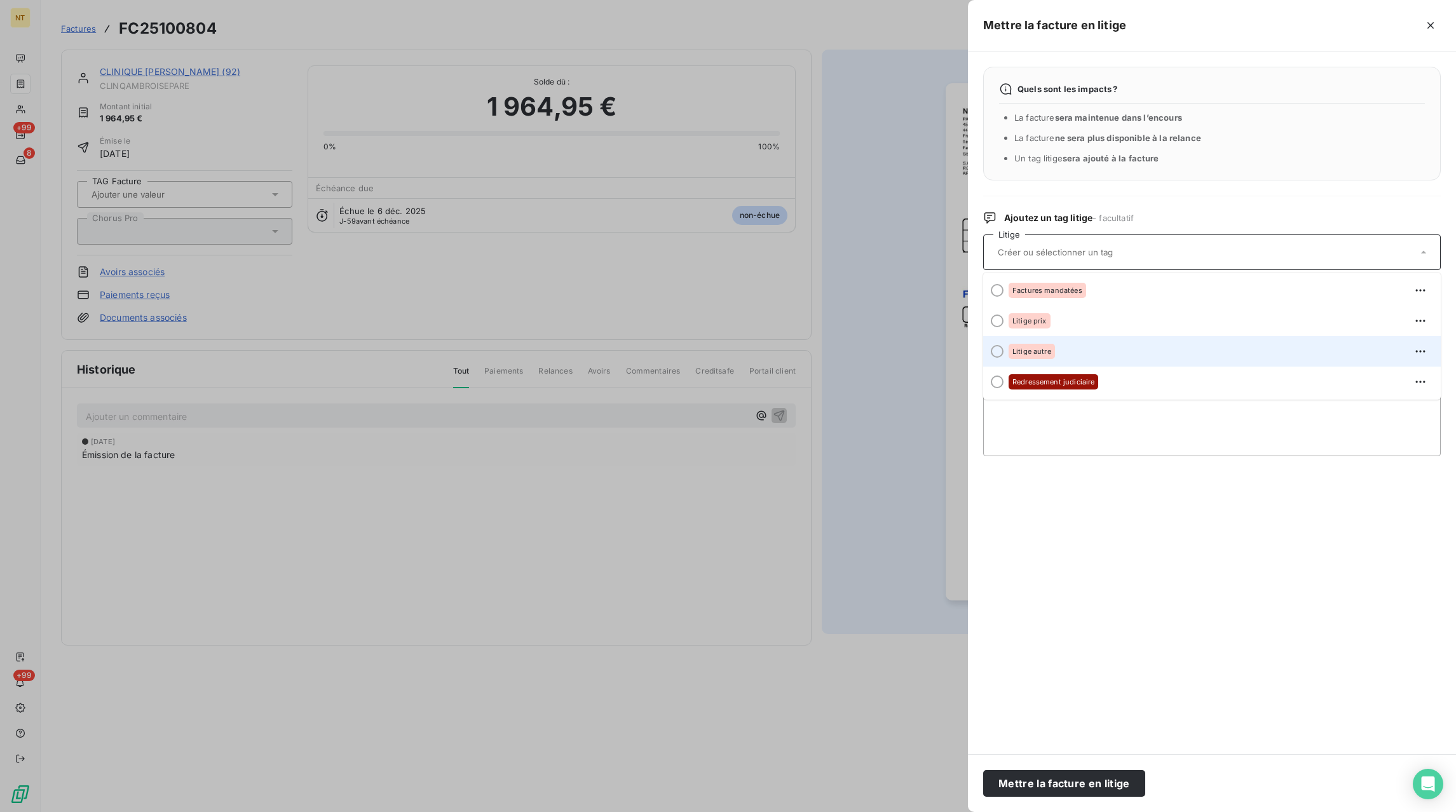
click at [1031, 355] on span "Litige autre" at bounding box center [1032, 351] width 39 height 8
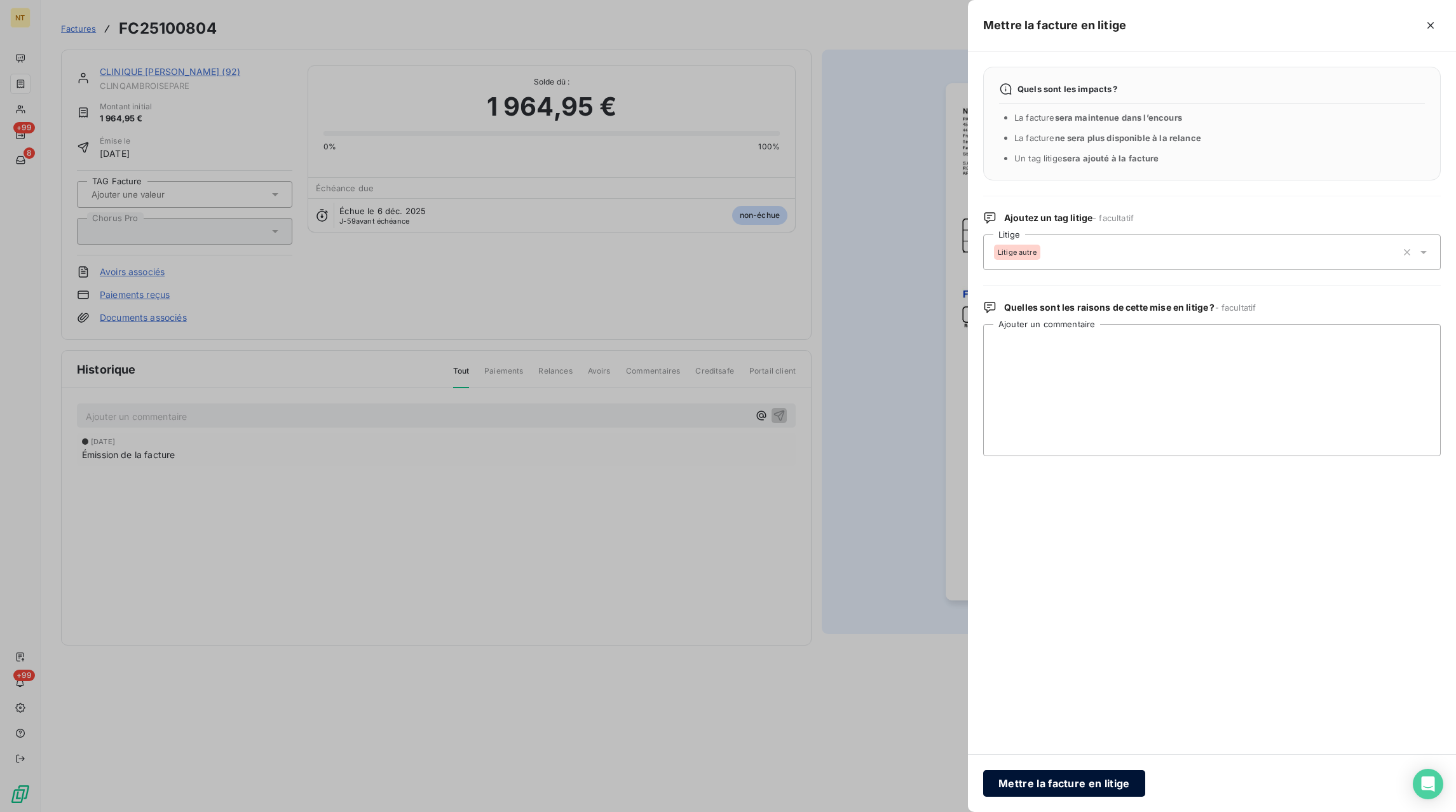
click at [1034, 785] on button "Mettre la facture en litige" at bounding box center [1064, 783] width 162 height 27
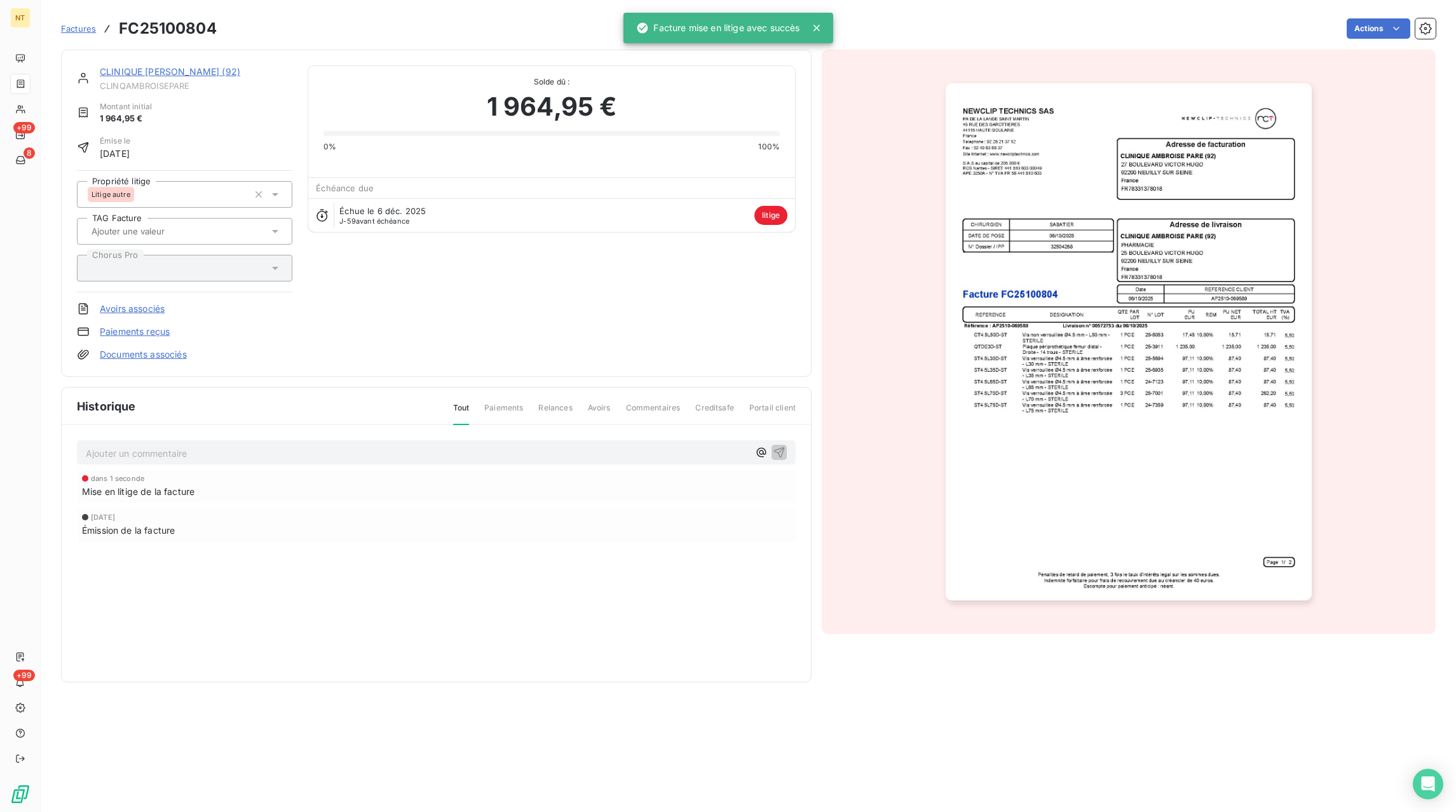
click at [111, 451] on p "Ajouter un commentaire ﻿" at bounding box center [417, 453] width 663 height 16
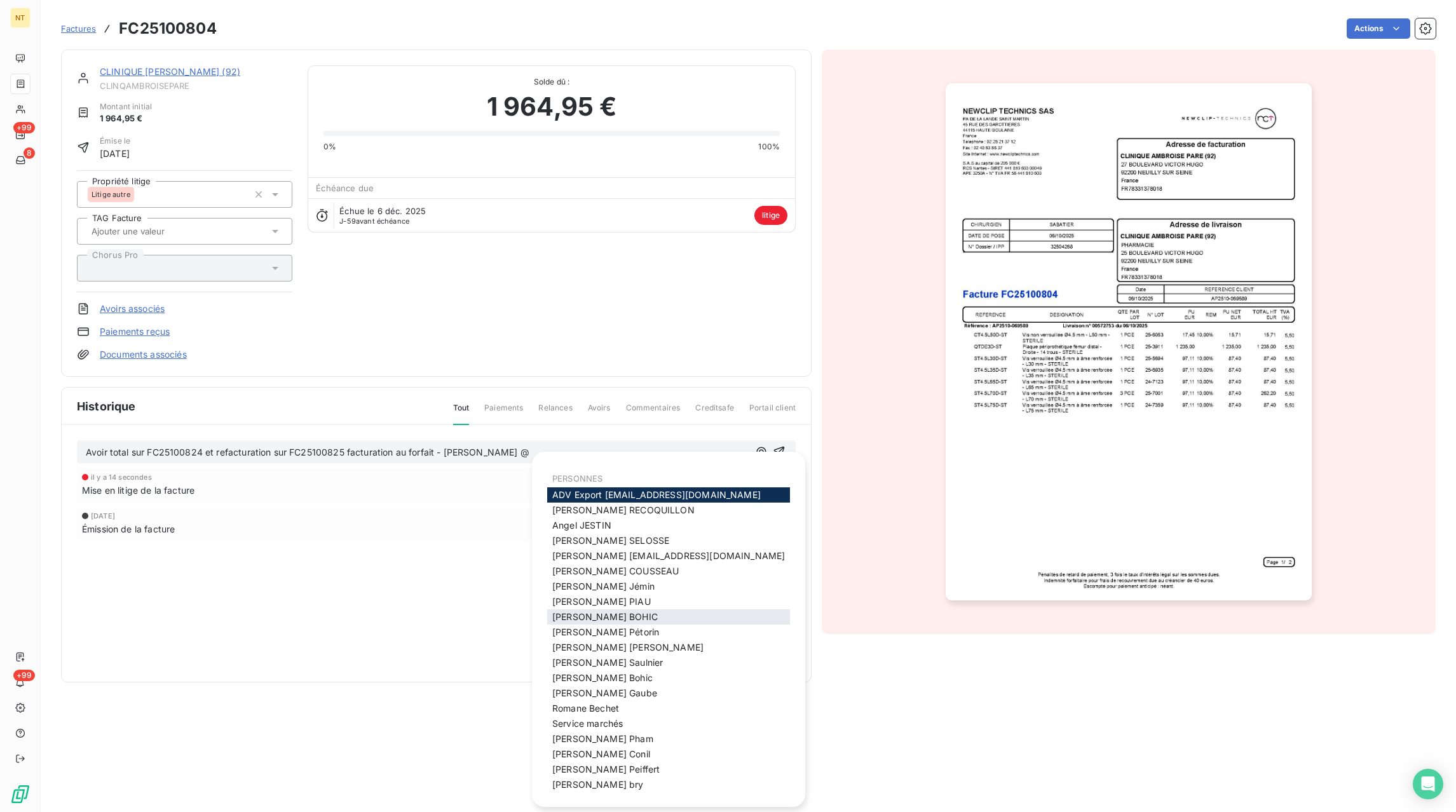
click at [580, 621] on span "[PERSON_NAME]" at bounding box center [605, 616] width 105 height 11
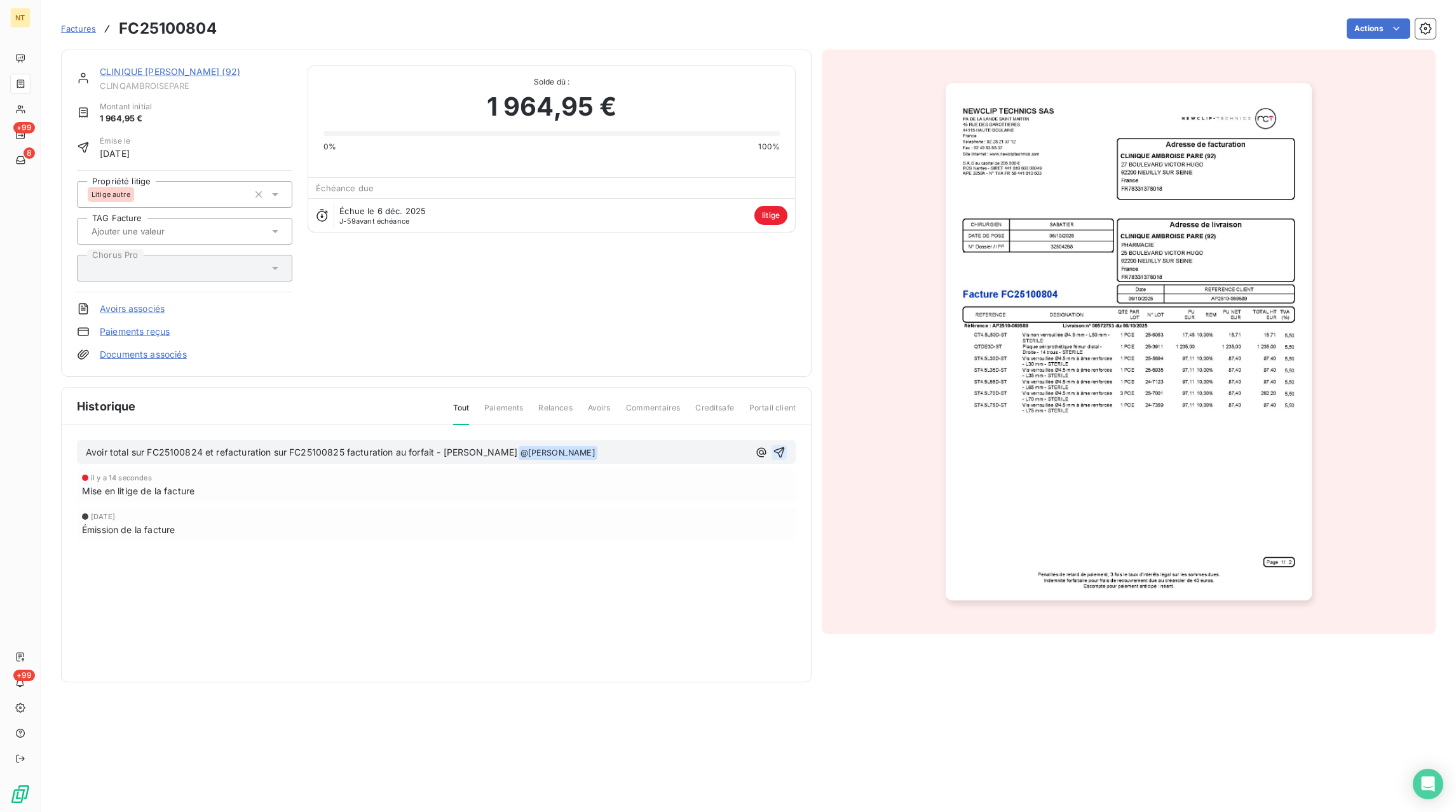
click at [786, 456] on button "button" at bounding box center [779, 453] width 16 height 16
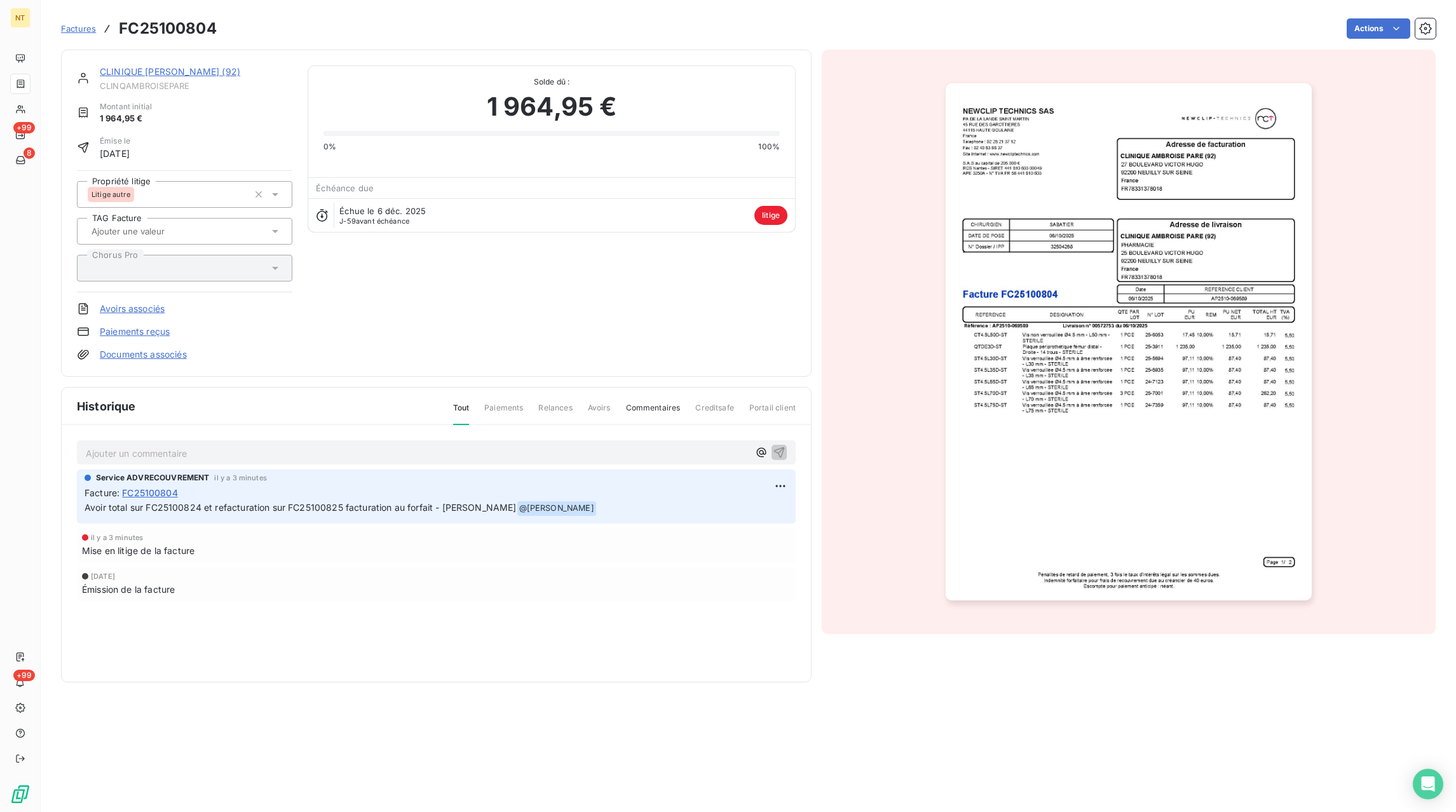
click at [90, 25] on span "Factures" at bounding box center [78, 28] width 35 height 10
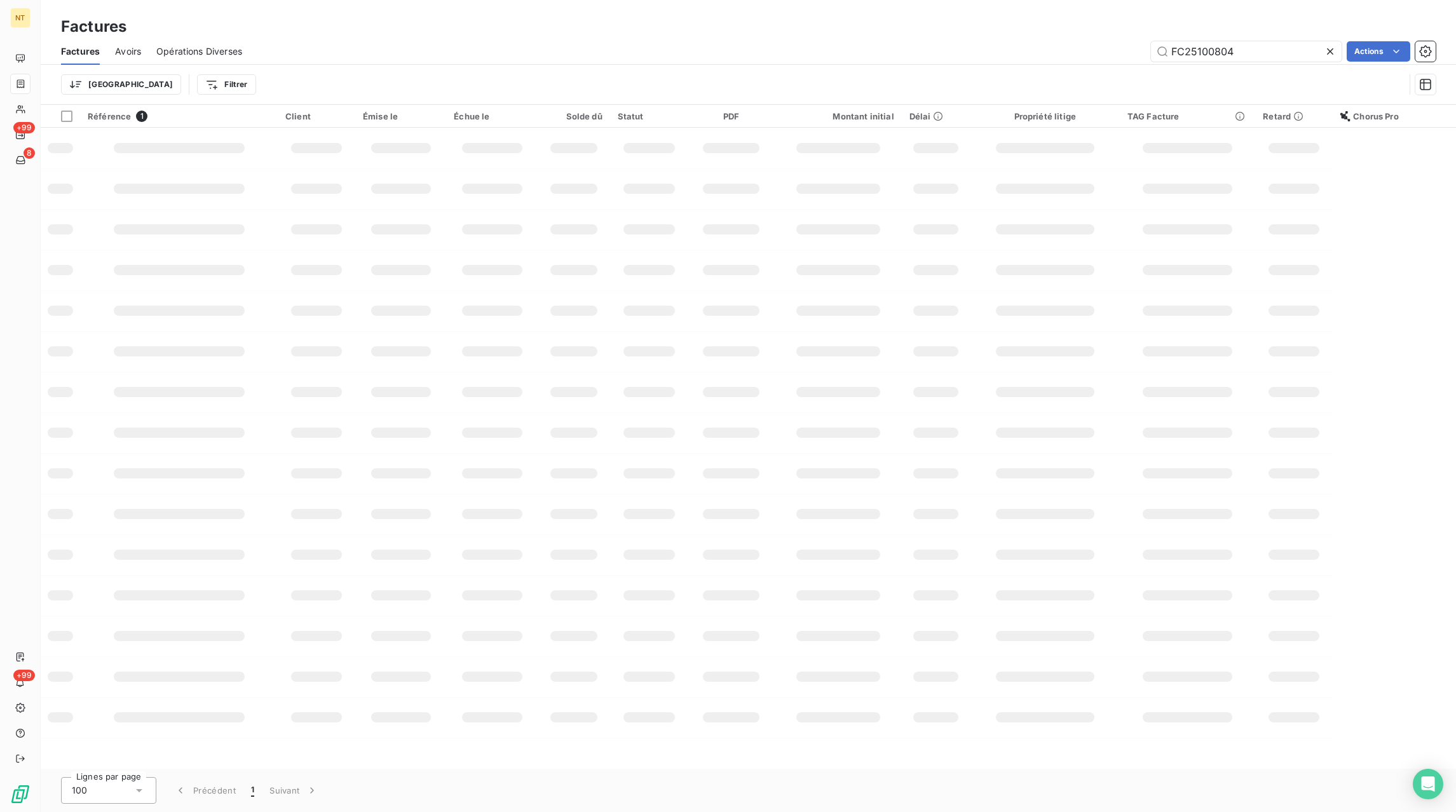
click at [1327, 49] on icon at bounding box center [1331, 52] width 6 height 6
click at [1309, 50] on input "text" at bounding box center [1246, 51] width 191 height 20
paste input "FC25100771"
type input "FC25100771"
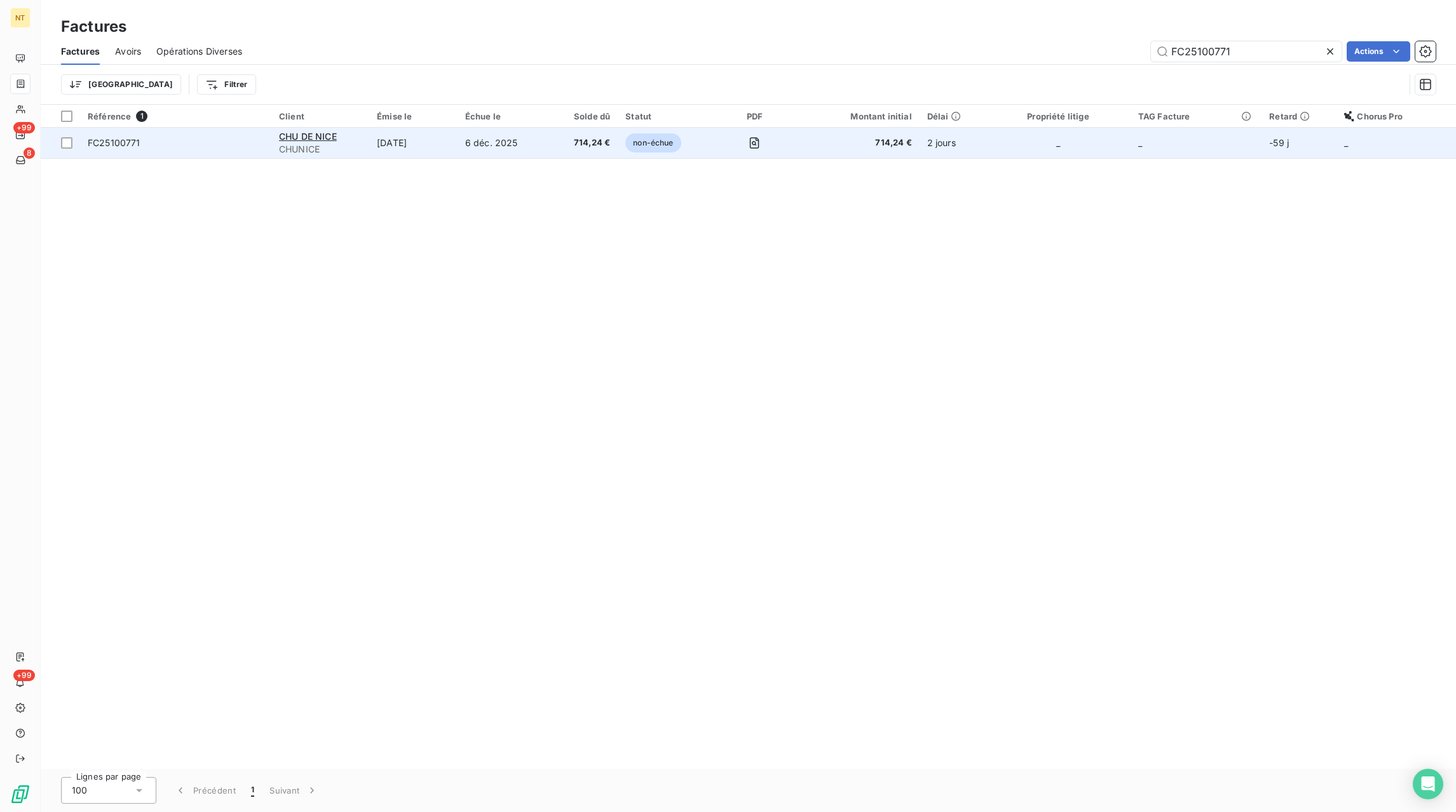
click at [510, 143] on td "6 déc. 2025" at bounding box center [503, 143] width 91 height 30
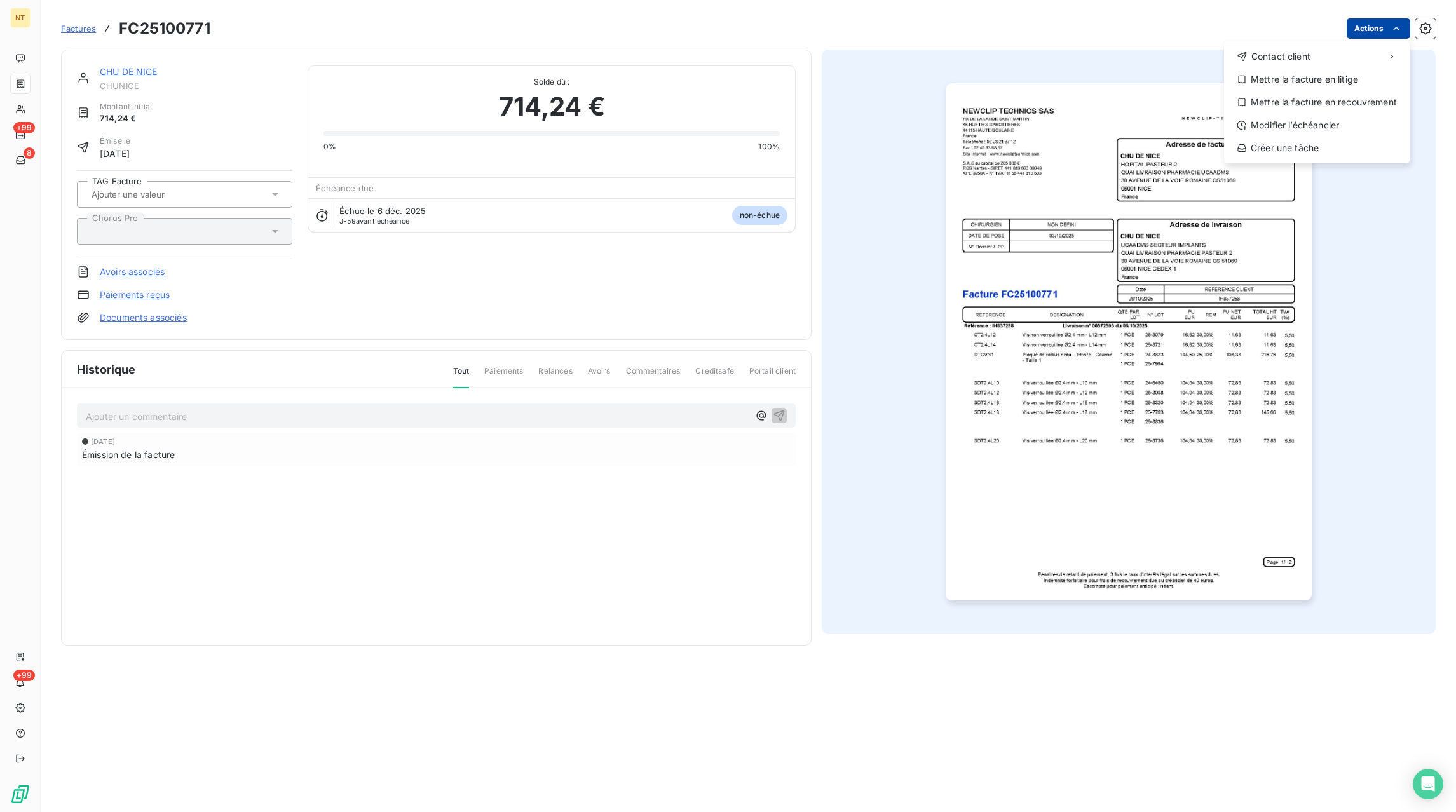
click at [1371, 34] on html "NT +99 8 +99 Factures FC25100771 Actions Contact client Mettre la facture en li…" at bounding box center [728, 406] width 1456 height 812
click at [1318, 81] on div "Mettre la facture en litige" at bounding box center [1316, 79] width 175 height 20
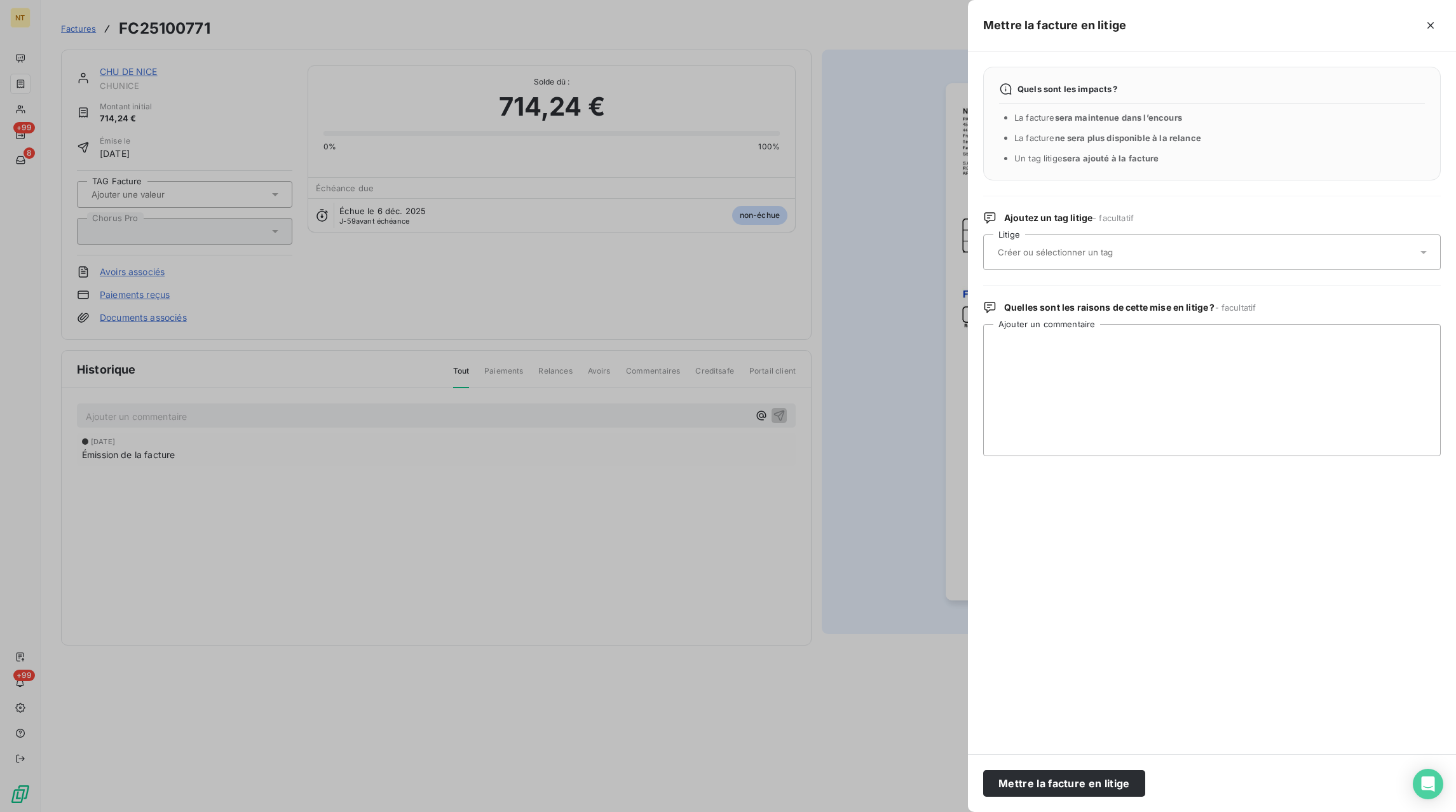
click at [1142, 248] on input "text" at bounding box center [1089, 252] width 185 height 12
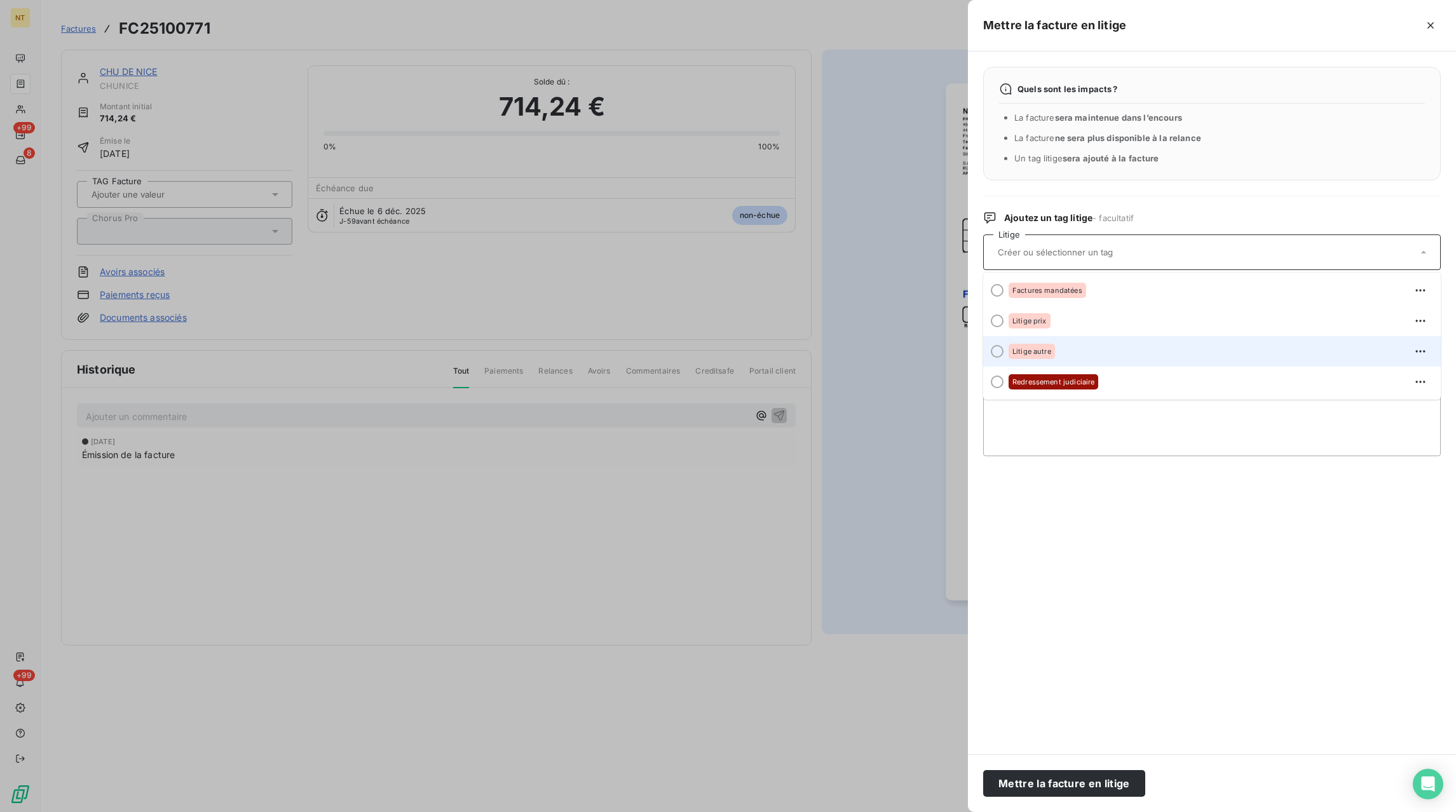
click at [1028, 351] on span "Litige autre" at bounding box center [1032, 351] width 39 height 8
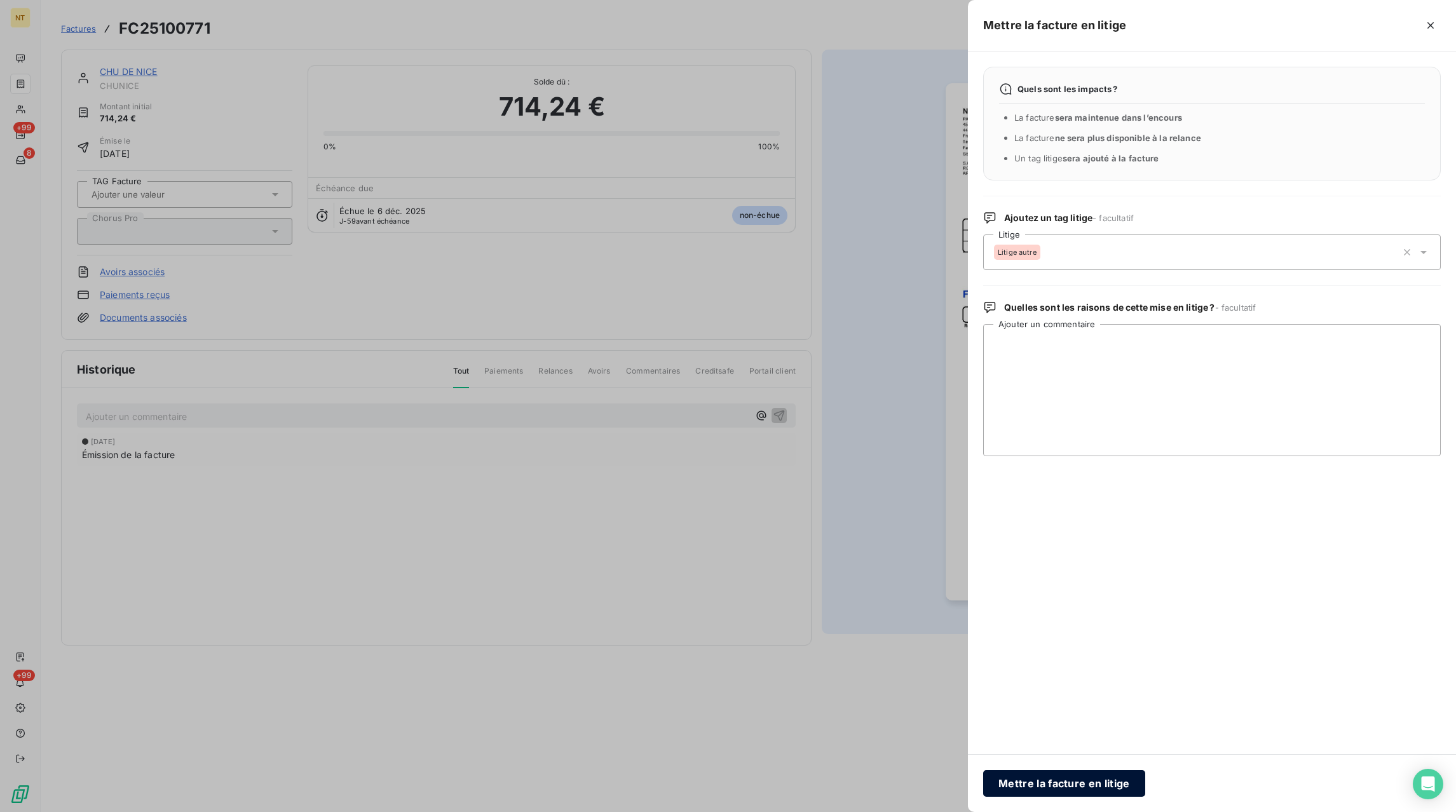
click at [1038, 775] on button "Mettre la facture en litige" at bounding box center [1064, 783] width 162 height 27
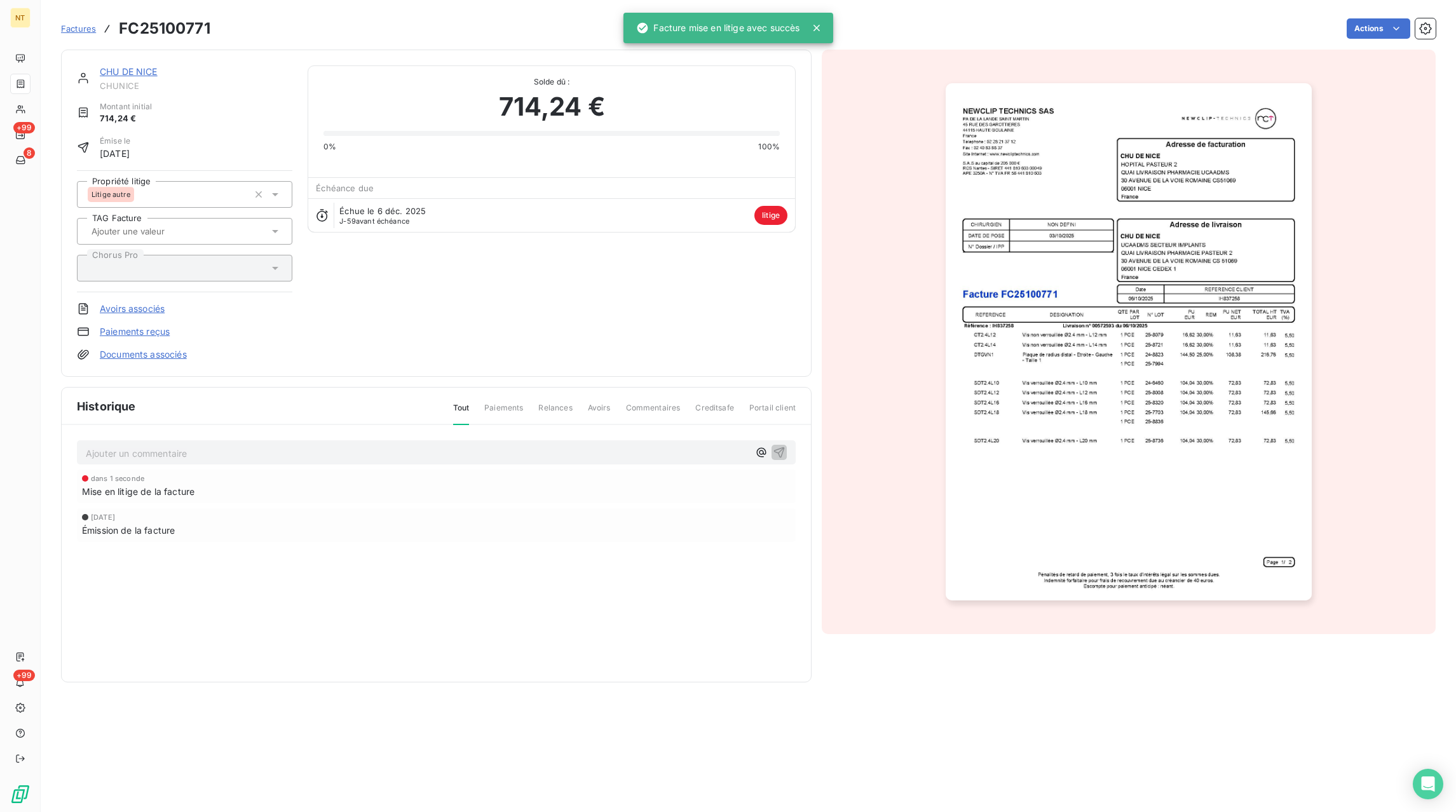
click at [168, 453] on p "Ajouter un commentaire ﻿" at bounding box center [417, 453] width 663 height 16
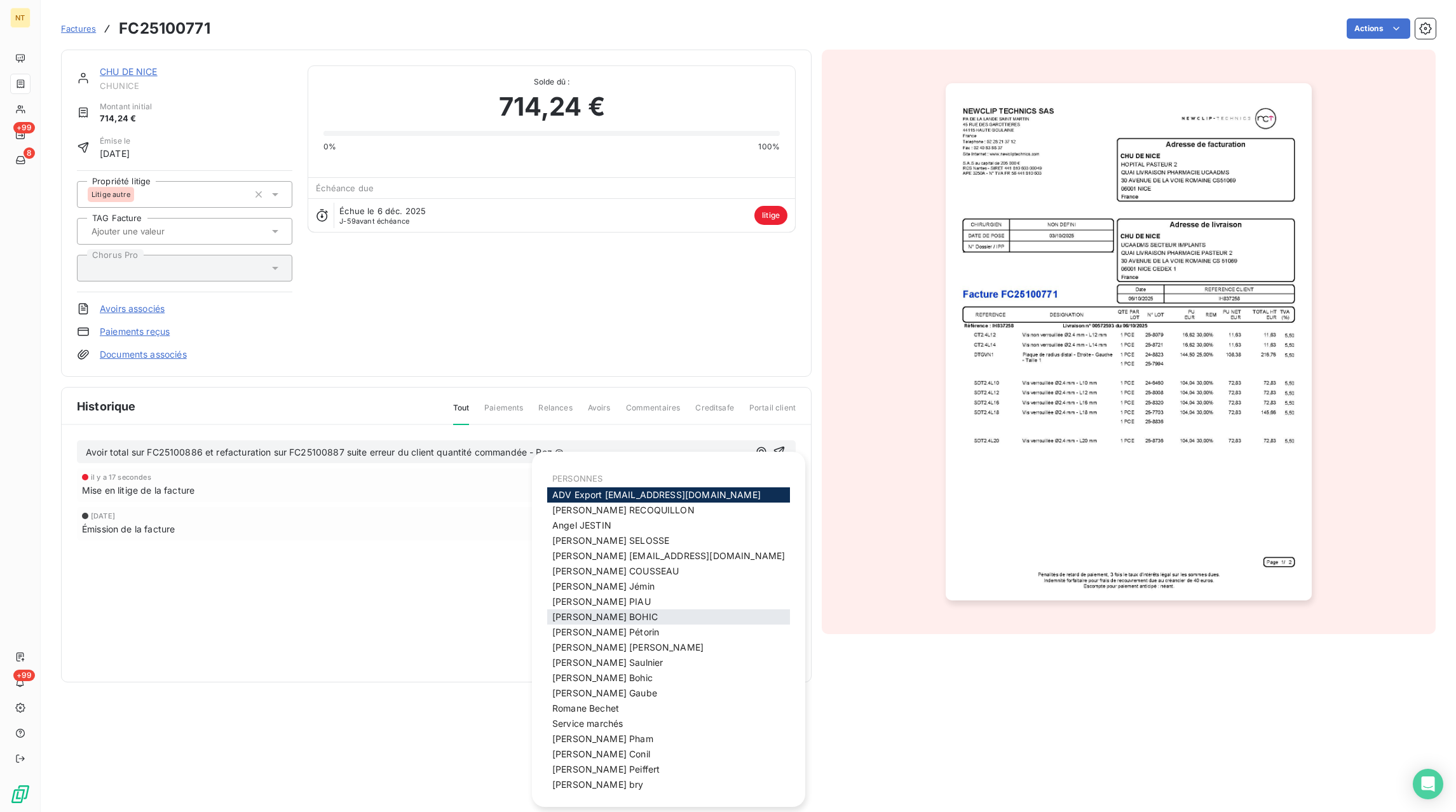
click at [579, 615] on span "[PERSON_NAME]" at bounding box center [605, 616] width 105 height 11
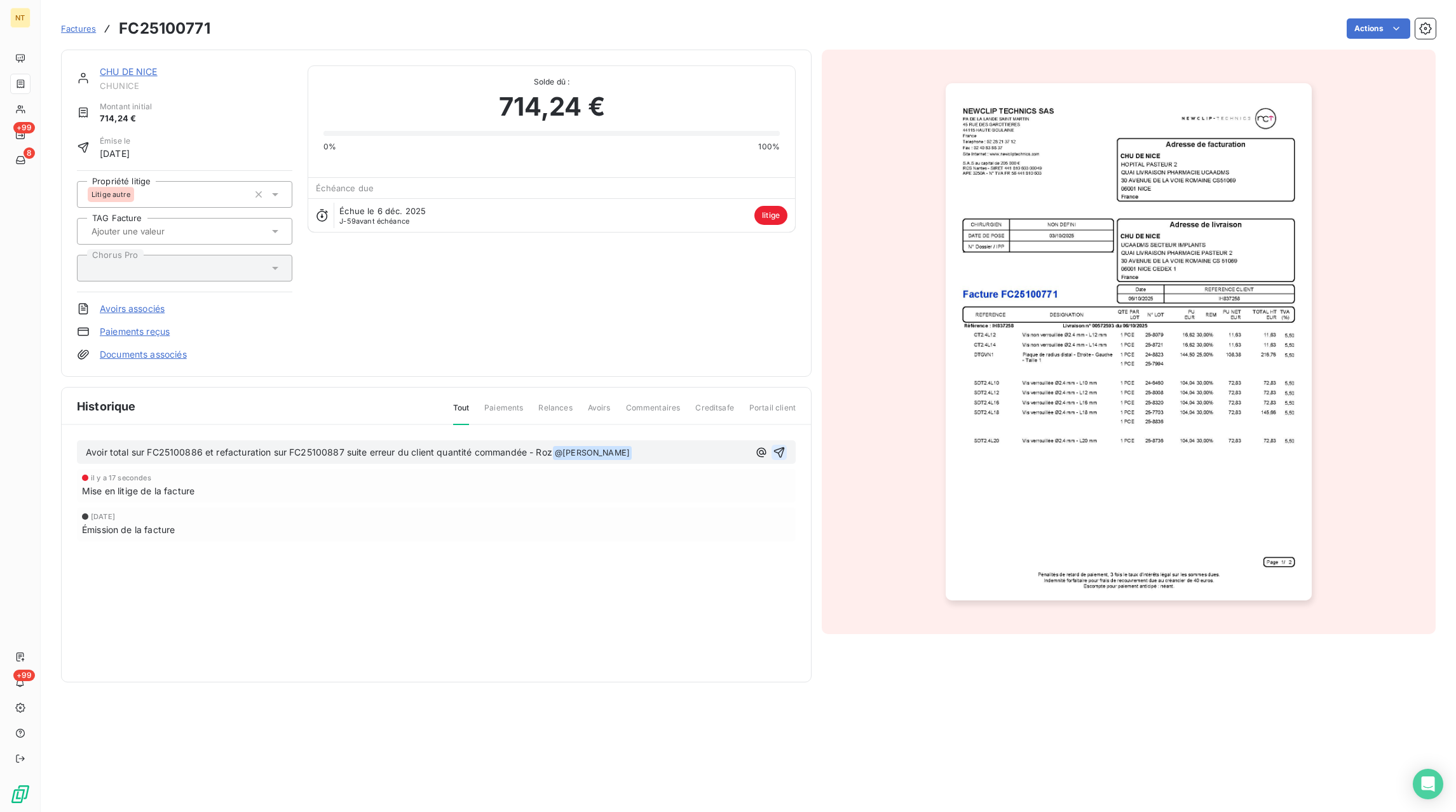
click at [779, 451] on icon "button" at bounding box center [779, 452] width 11 height 11
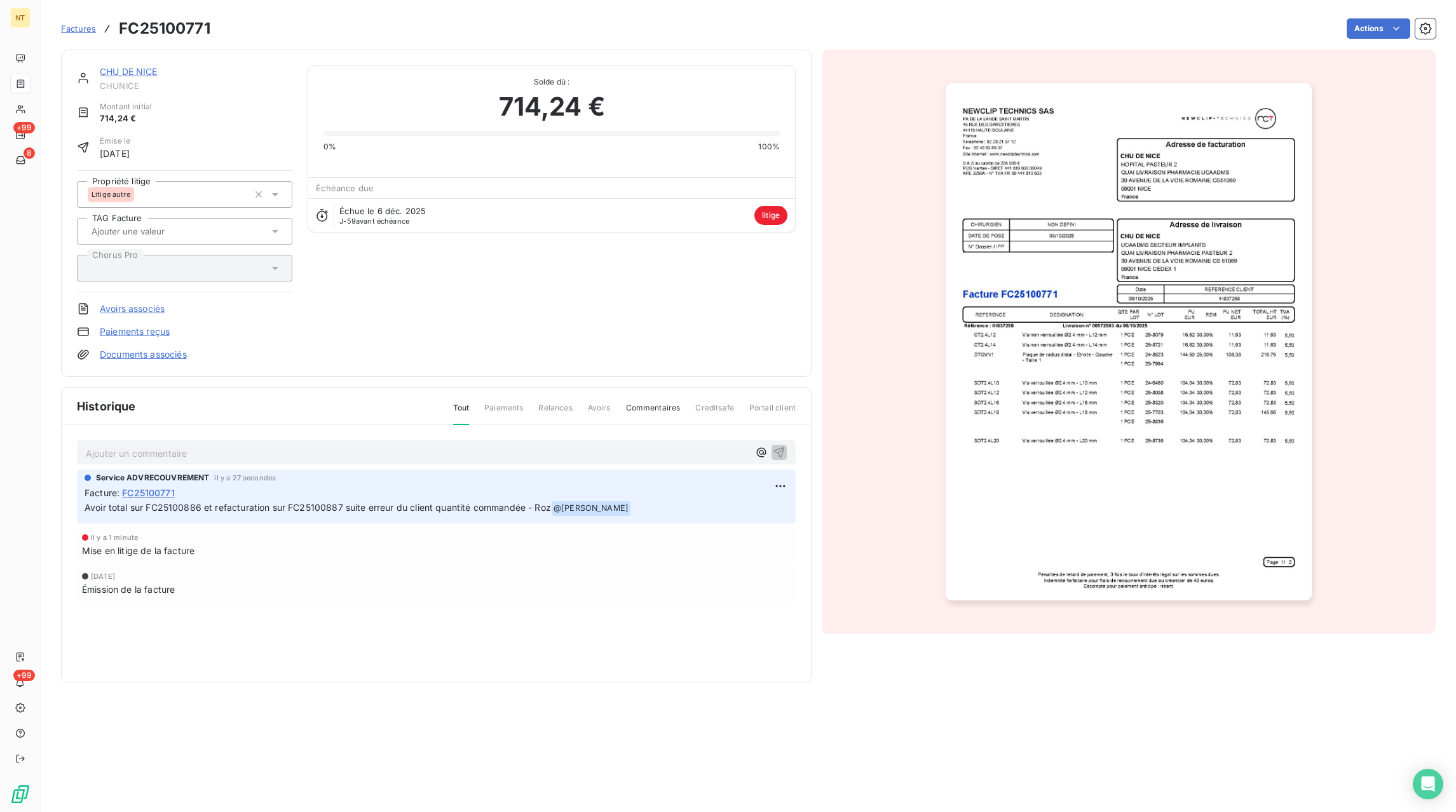
click at [69, 32] on span "Factures" at bounding box center [78, 28] width 35 height 10
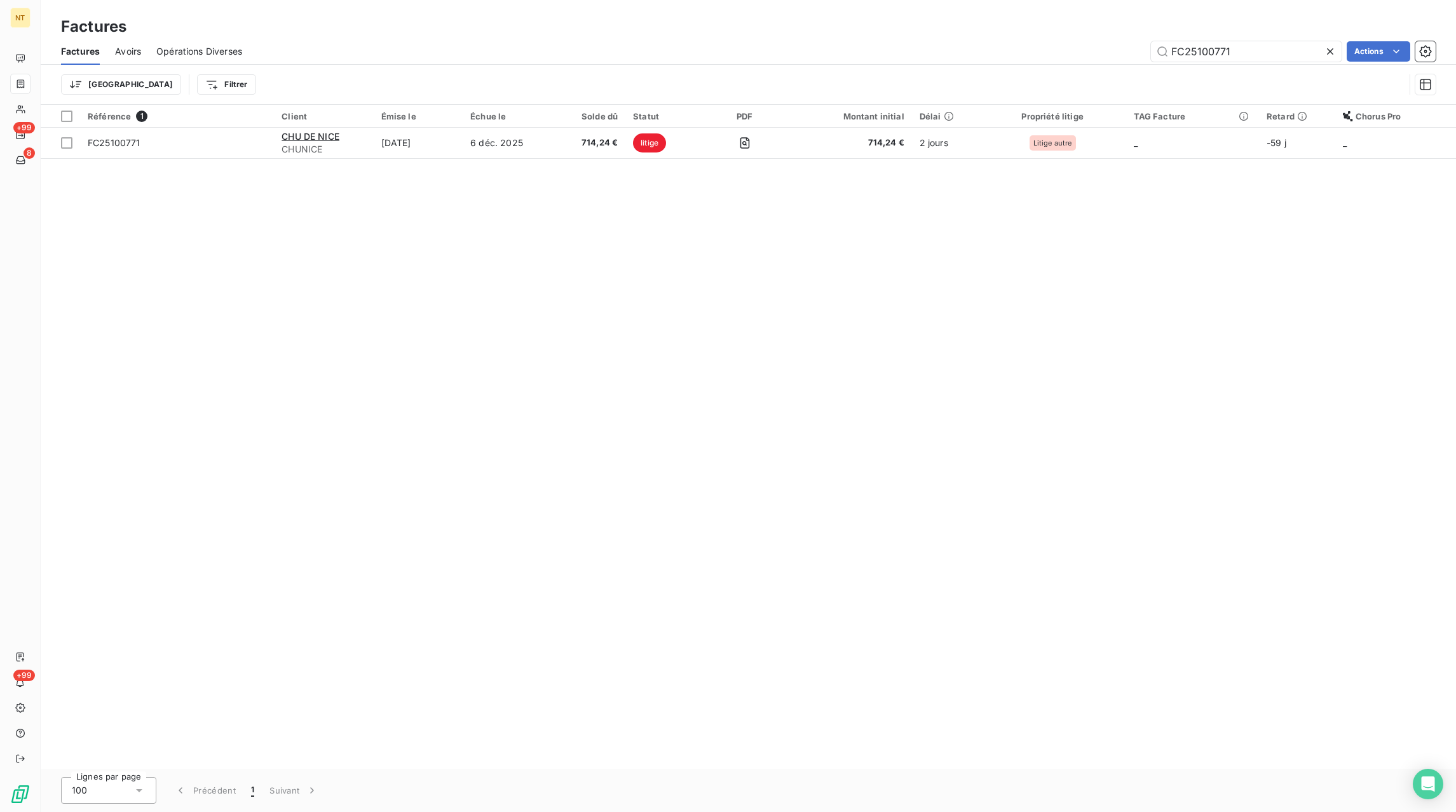
click at [1331, 51] on icon at bounding box center [1331, 52] width 6 height 6
click at [1290, 55] on input "text" at bounding box center [1246, 51] width 191 height 20
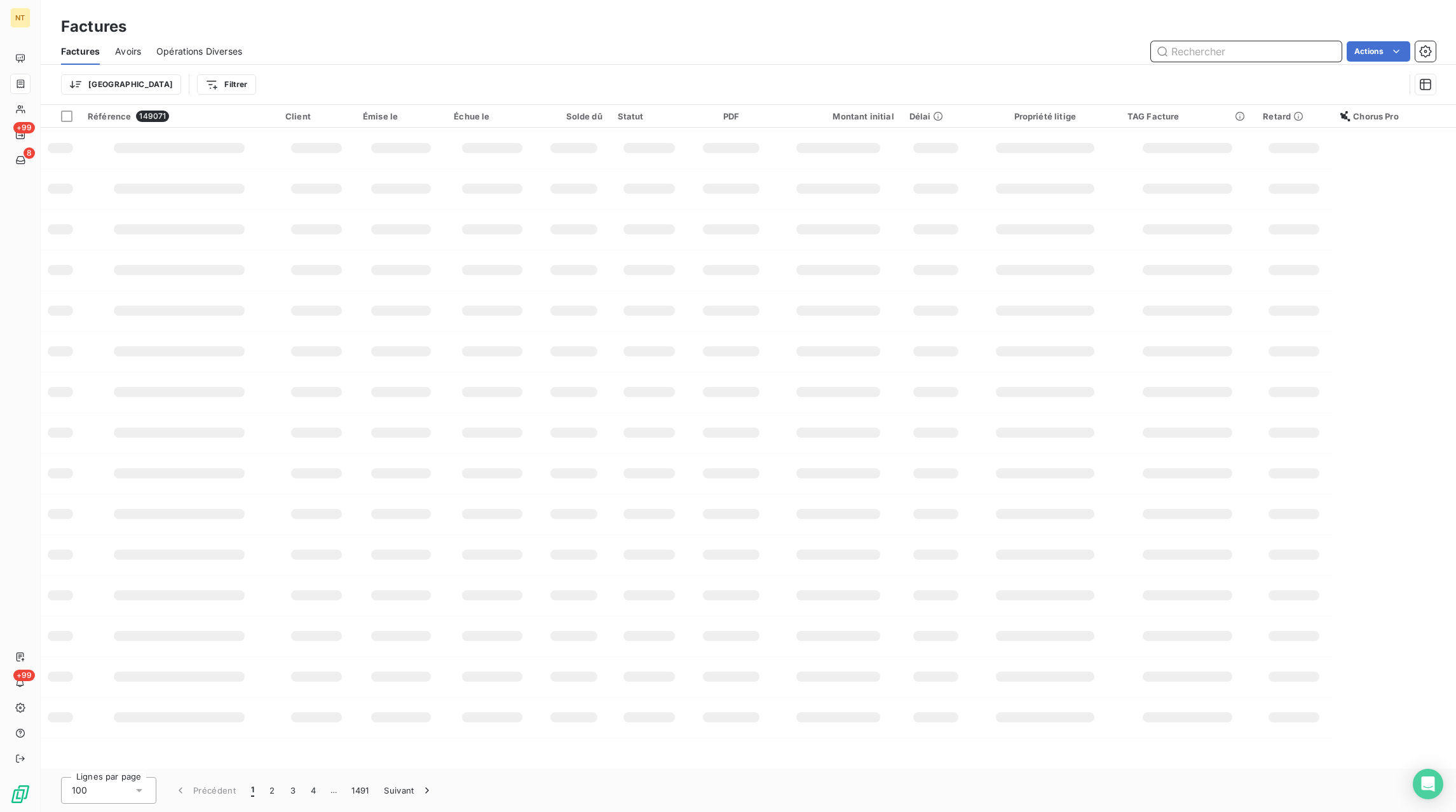
paste input "FC25094109"
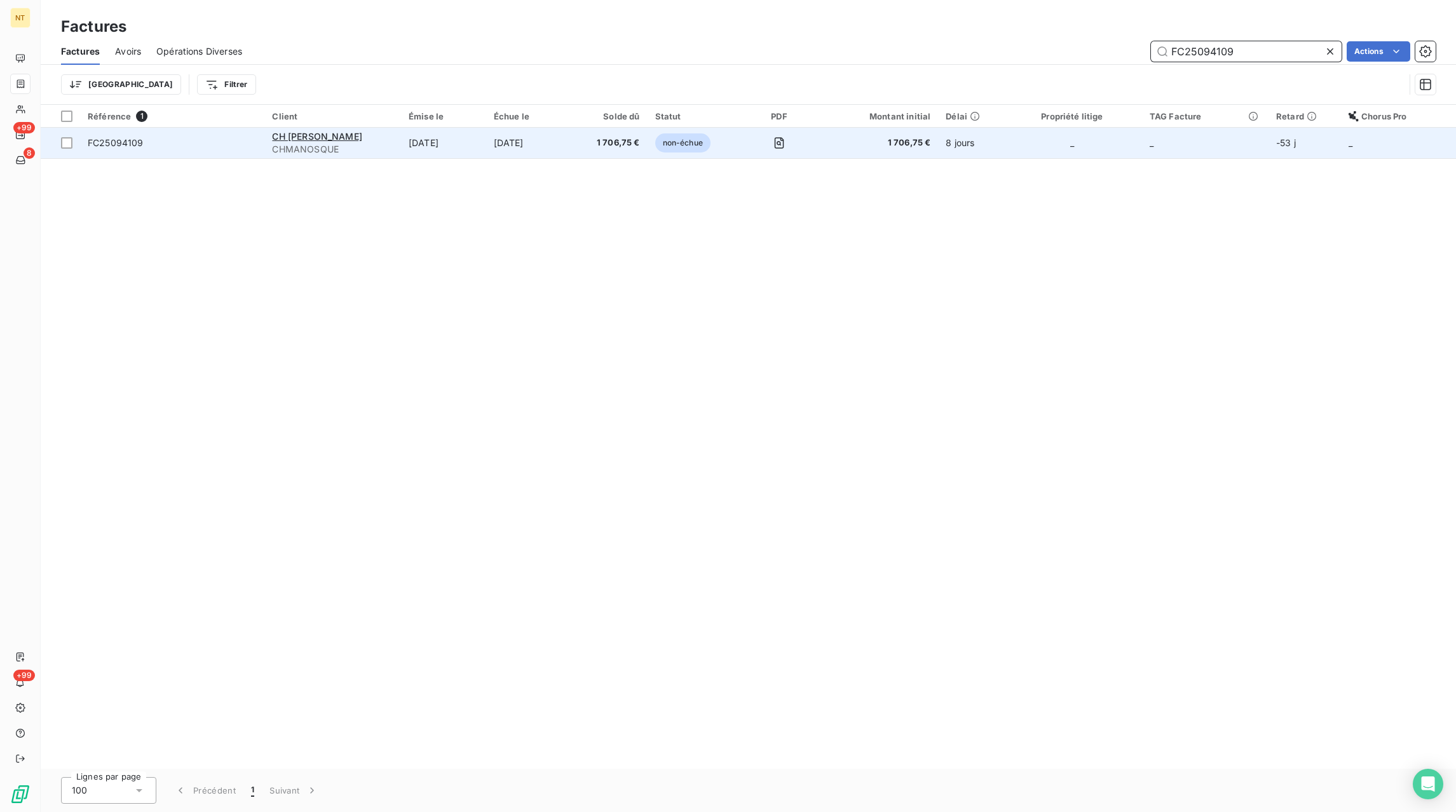
type input "FC25094109"
click at [567, 147] on td "[DATE]" at bounding box center [529, 143] width 86 height 30
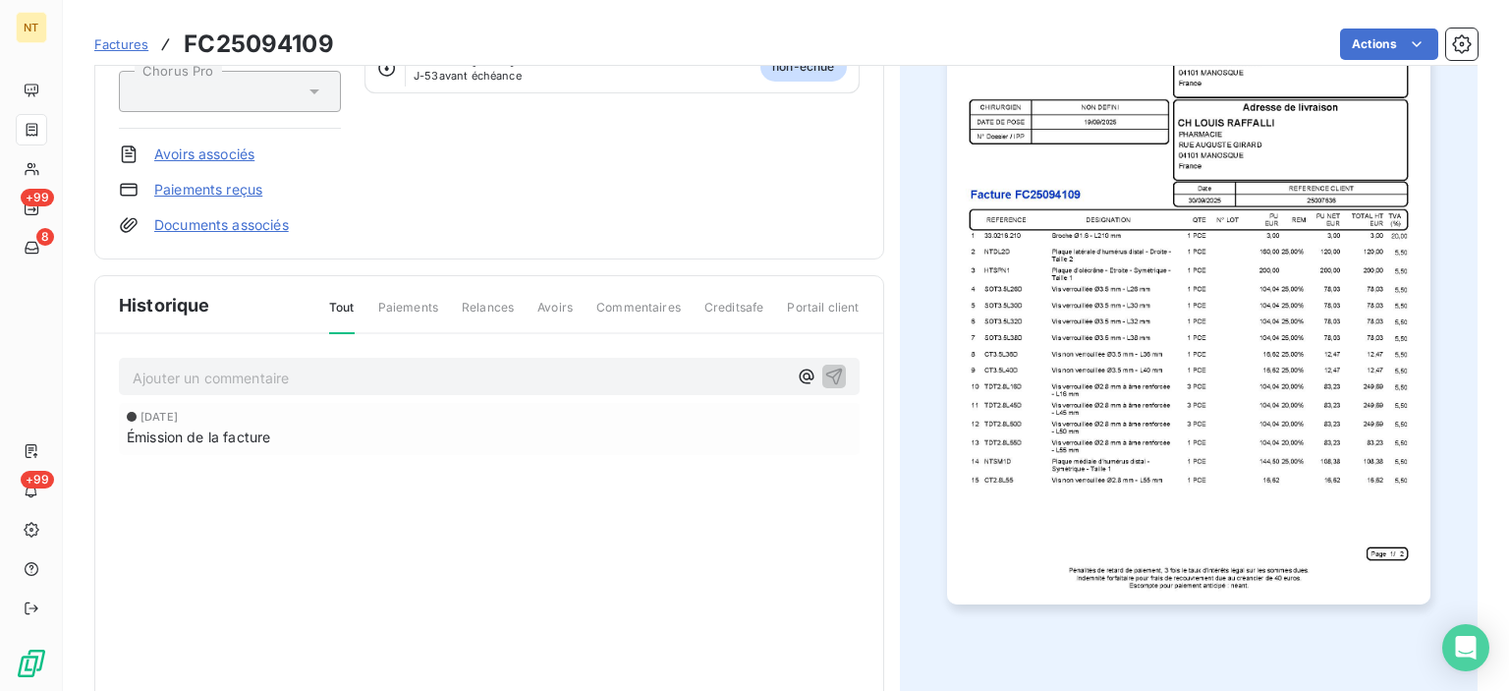
scroll to position [298, 0]
